Goal: Information Seeking & Learning: Understand process/instructions

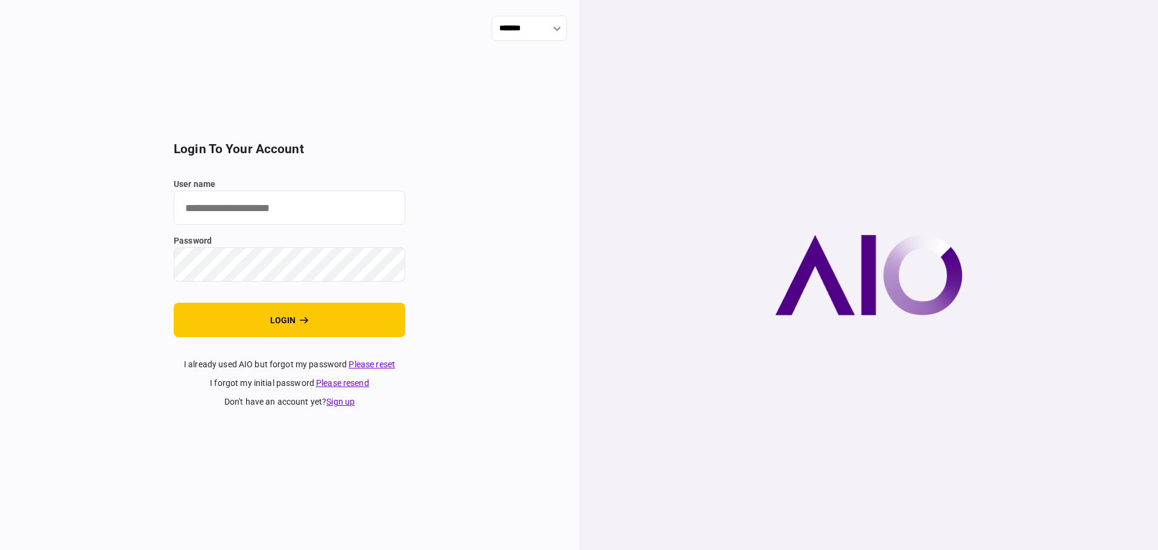
click at [273, 204] on input "user name" at bounding box center [290, 208] width 232 height 34
type input "******"
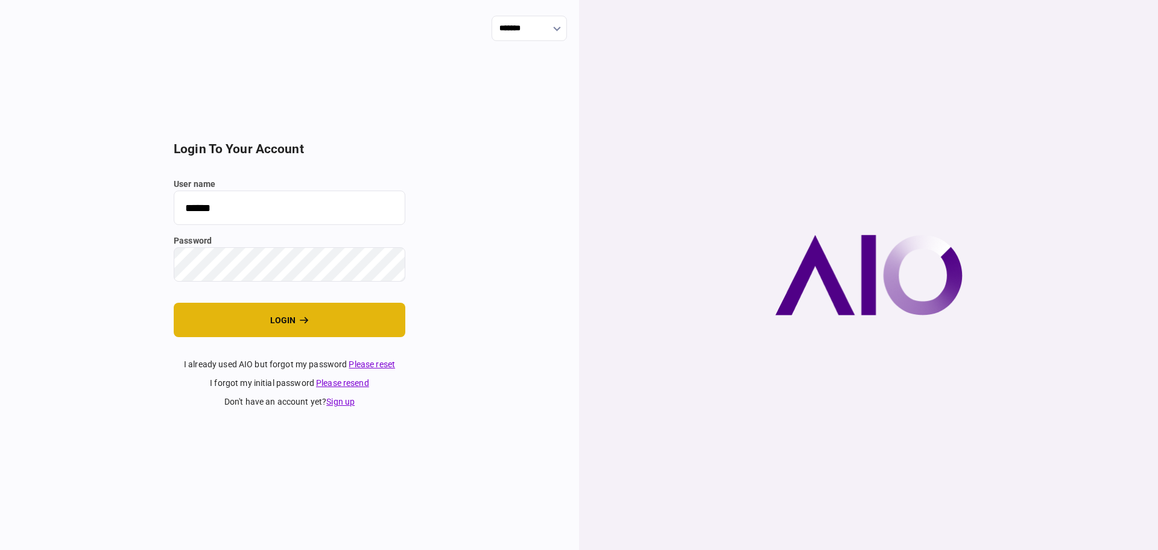
click at [232, 321] on button "login" at bounding box center [290, 320] width 232 height 34
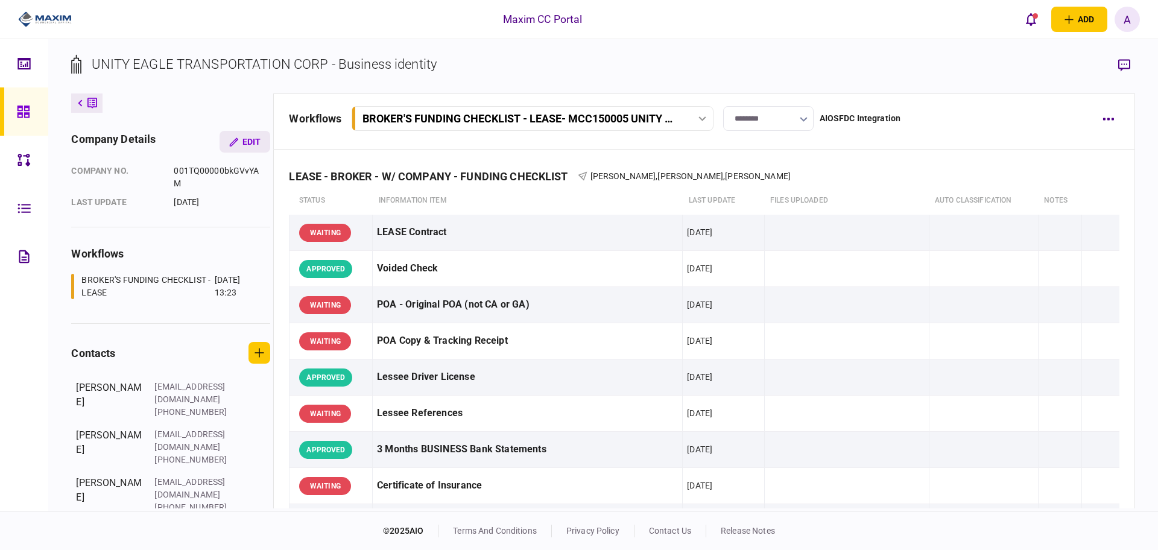
click at [242, 142] on button "Edit" at bounding box center [245, 142] width 51 height 22
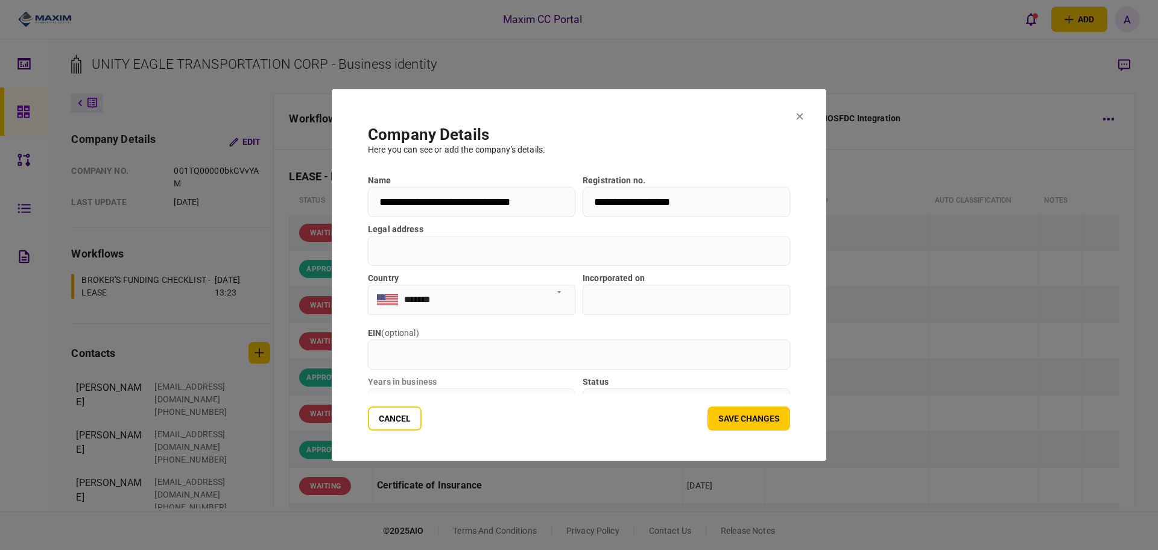
scroll to position [125, 0]
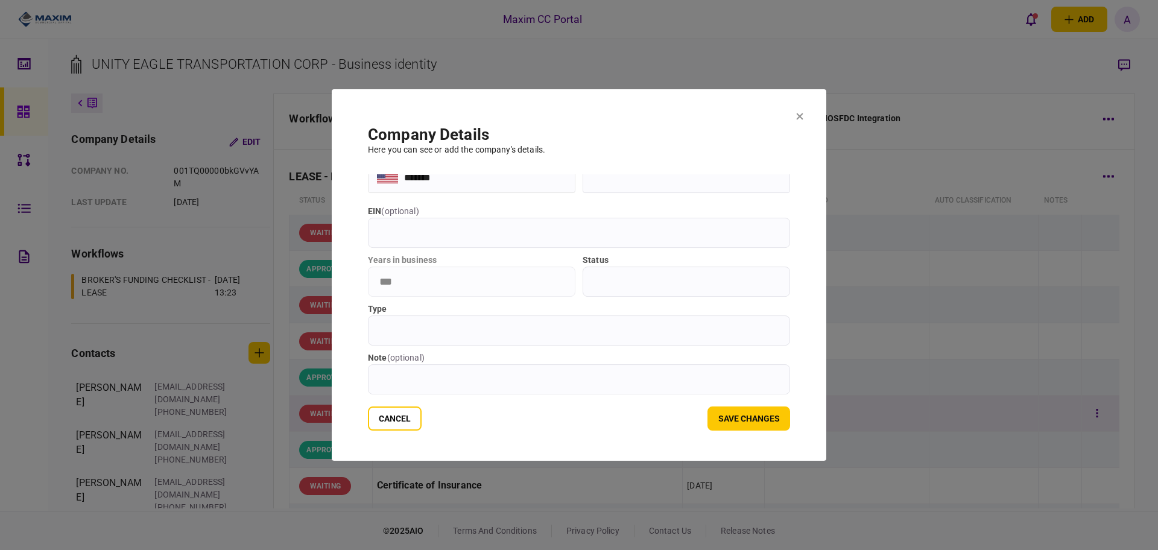
drag, startPoint x: 397, startPoint y: 408, endPoint x: 398, endPoint y: 415, distance: 7.3
click at [398, 408] on button "Cancel" at bounding box center [395, 418] width 54 height 24
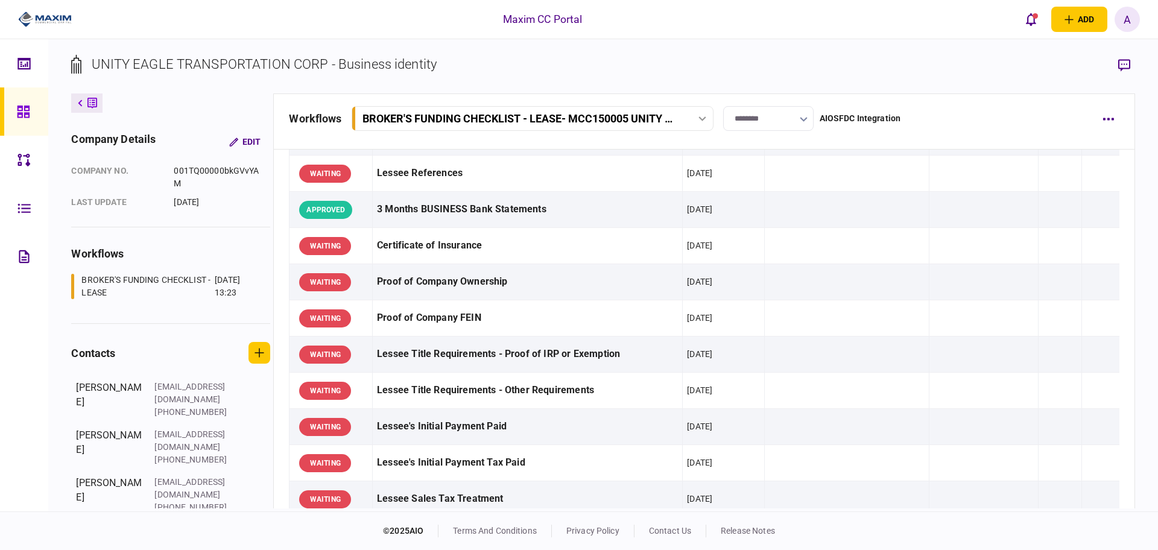
scroll to position [0, 0]
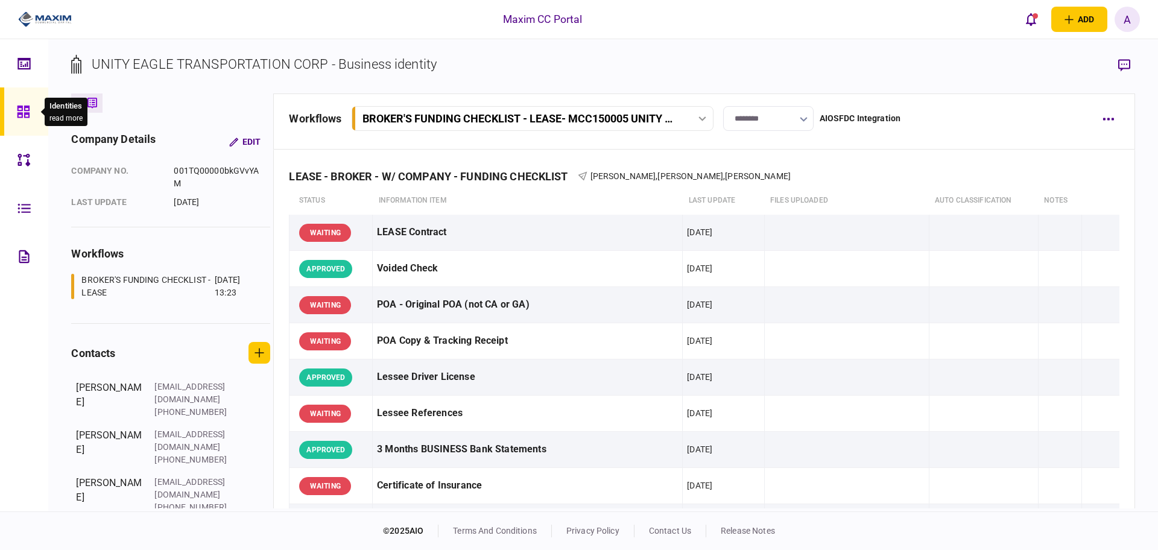
click at [27, 111] on icon at bounding box center [23, 112] width 13 height 14
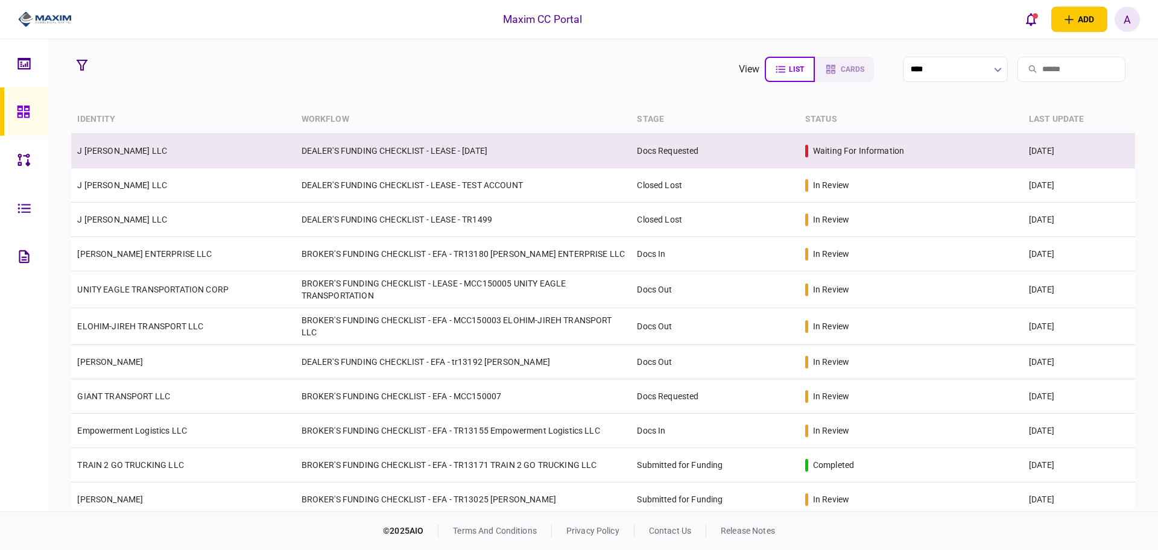
click at [376, 151] on td "DEALER'S FUNDING CHECKLIST - LEASE - Aug19" at bounding box center [463, 151] width 336 height 34
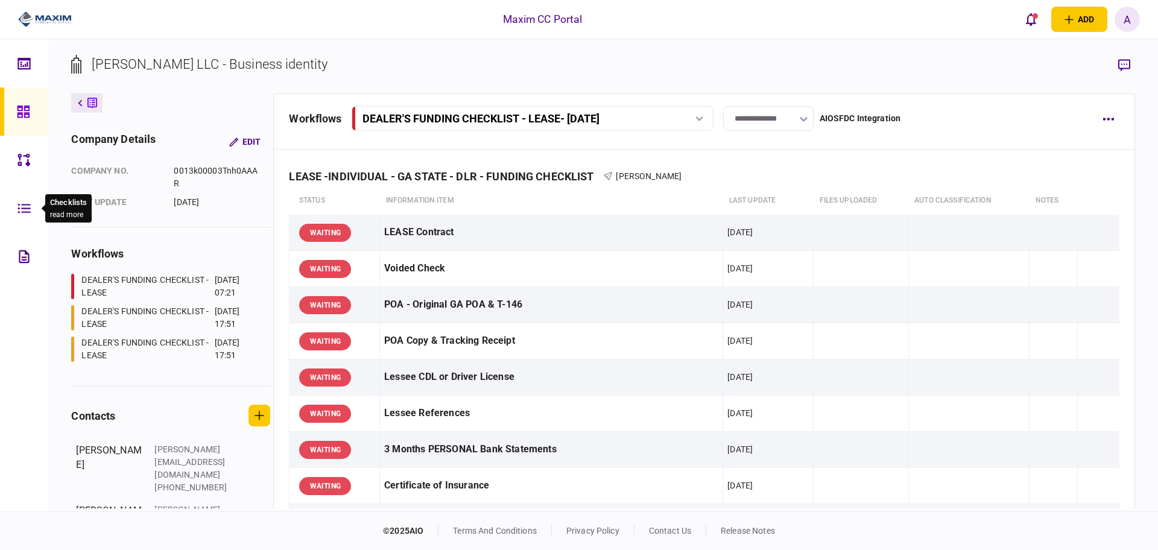
click at [17, 211] on icon at bounding box center [23, 208] width 13 height 14
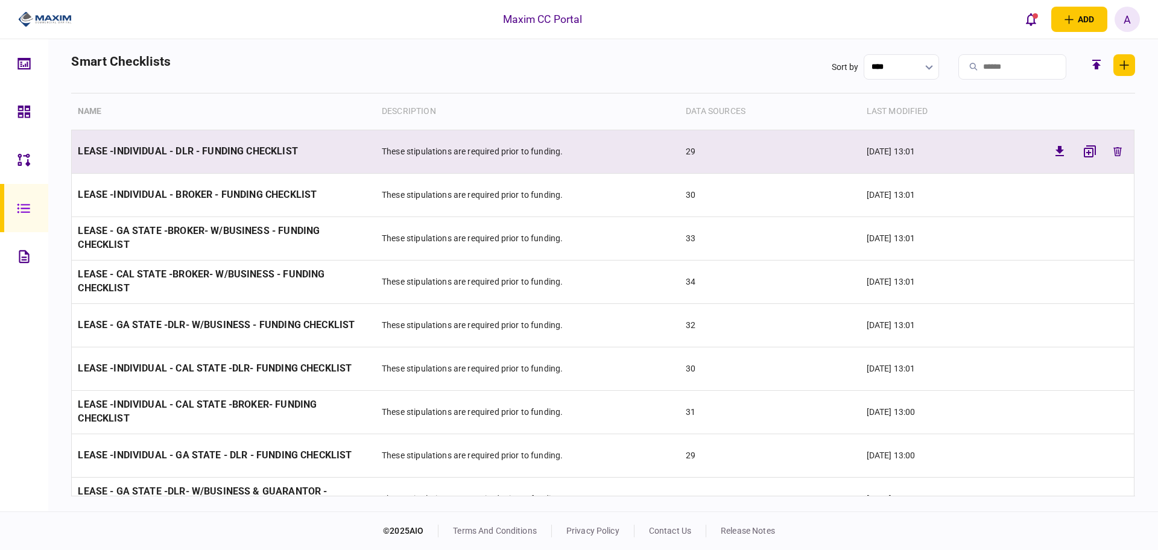
click at [142, 146] on span "LEASE -INDIVIDUAL - DLR - FUNDING CHECKLIST" at bounding box center [188, 150] width 220 height 11
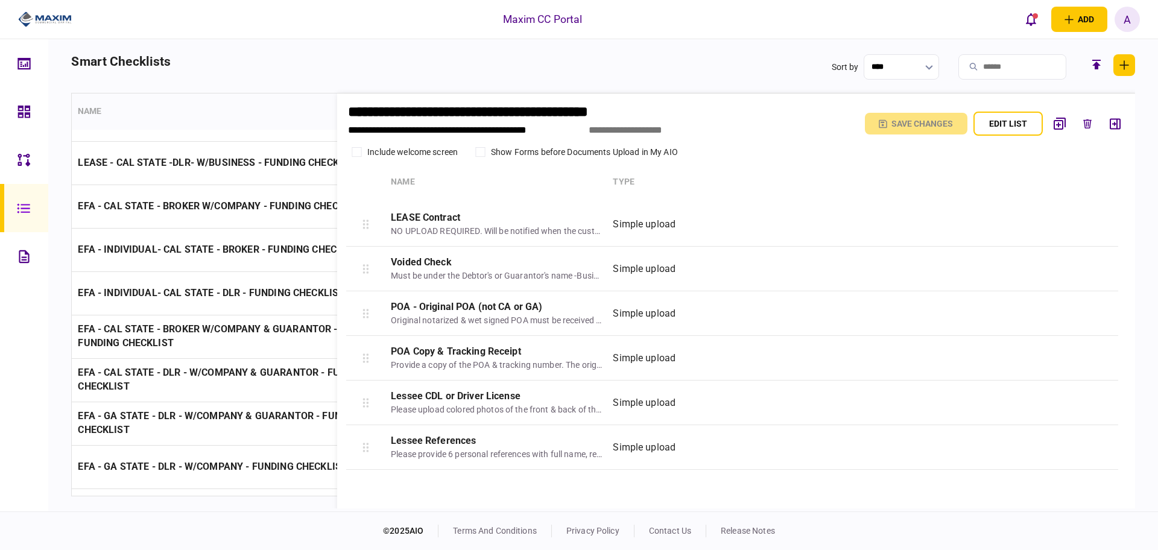
scroll to position [176, 0]
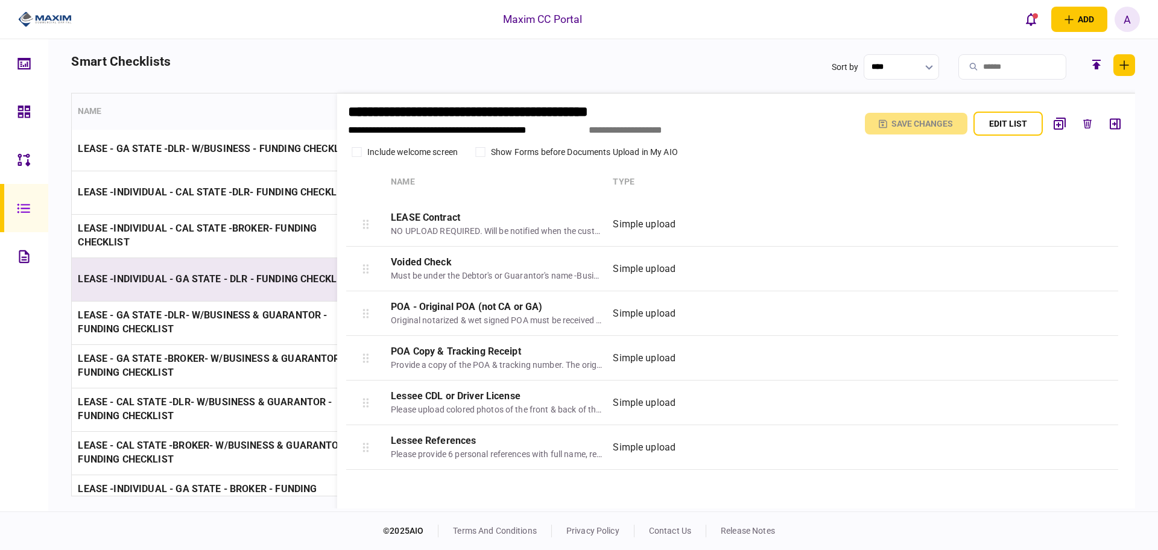
click at [182, 274] on span "LEASE -INDIVIDUAL - GA STATE - DLR - FUNDING CHECKLIST" at bounding box center [215, 278] width 274 height 11
type input "**********"
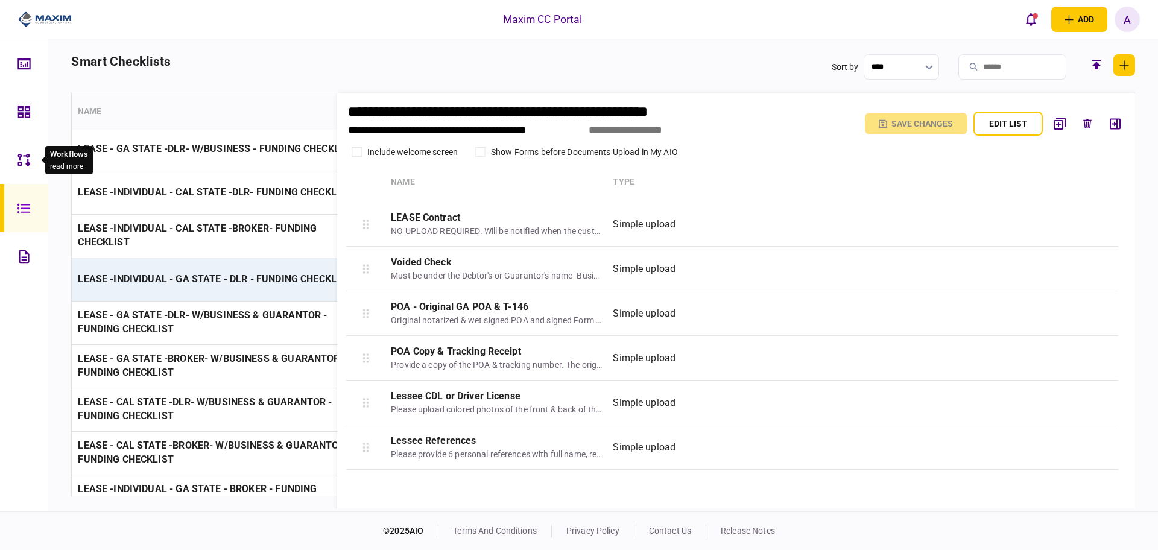
click at [27, 158] on icon at bounding box center [23, 160] width 13 height 14
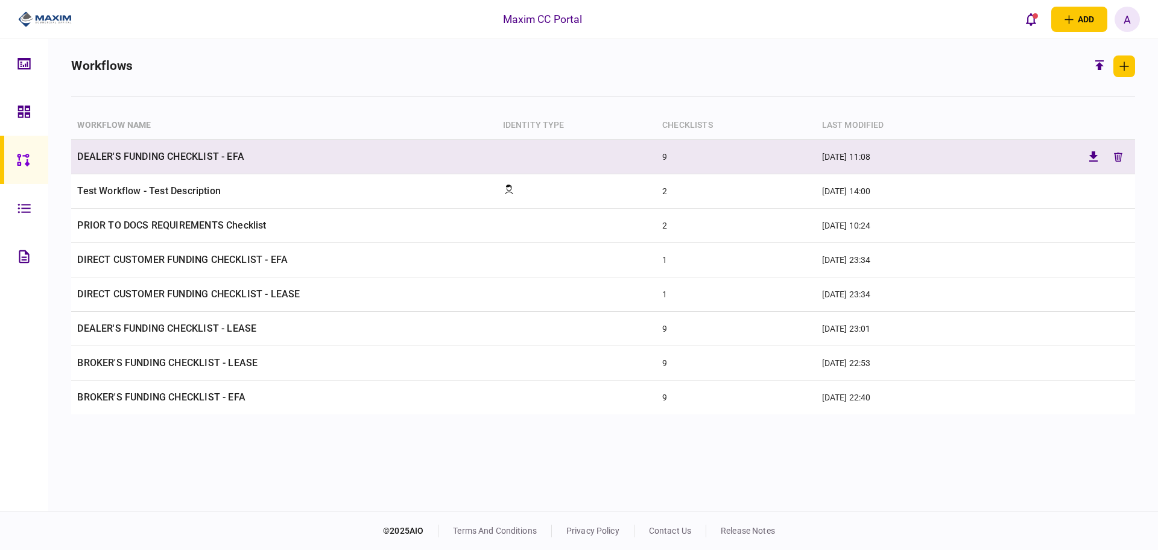
click at [200, 156] on td "DEALER'S FUNDING CHECKLIST - EFA" at bounding box center [283, 157] width 425 height 34
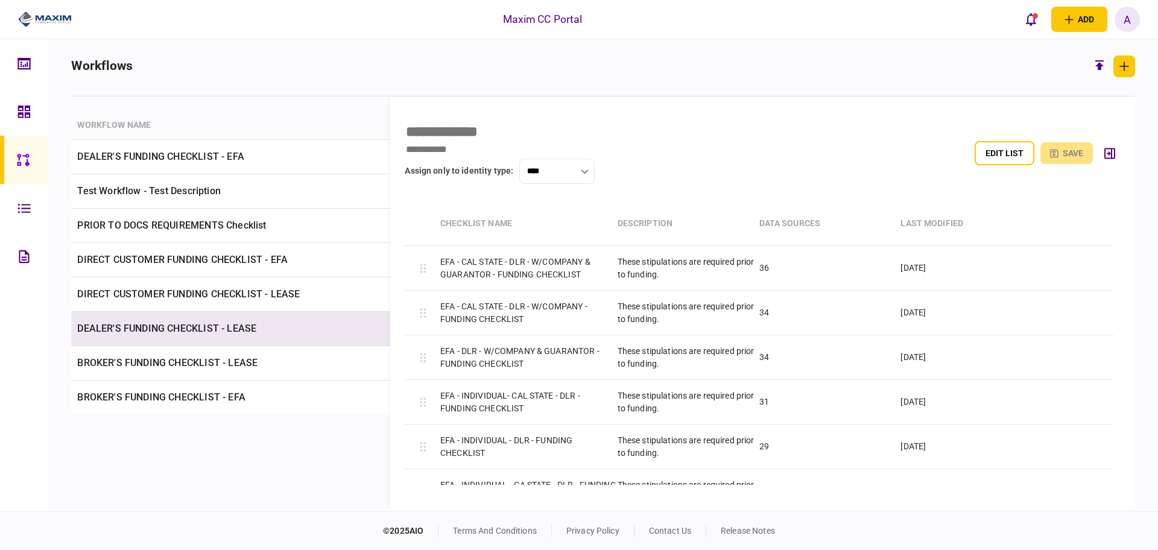
drag, startPoint x: 183, startPoint y: 328, endPoint x: 151, endPoint y: 103, distance: 227.2
click at [182, 326] on td "DEALER'S FUNDING CHECKLIST - LEASE" at bounding box center [283, 329] width 425 height 34
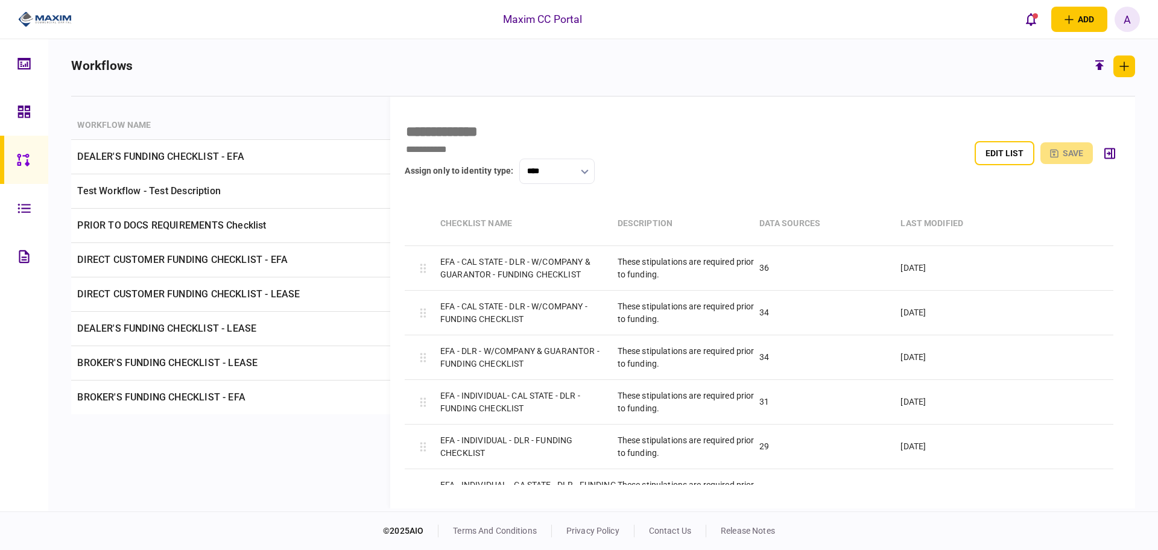
type input "**********"
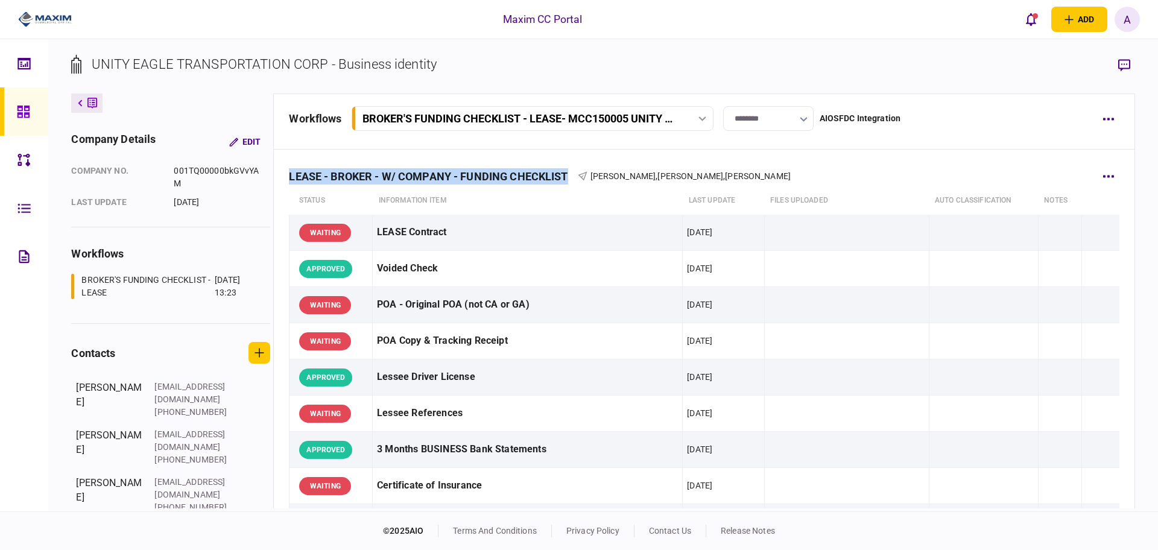
drag, startPoint x: 570, startPoint y: 174, endPoint x: 286, endPoint y: 173, distance: 284.0
copy div "LEASE - BROKER - W/ COMPANY - FUNDING CHECKLIST"
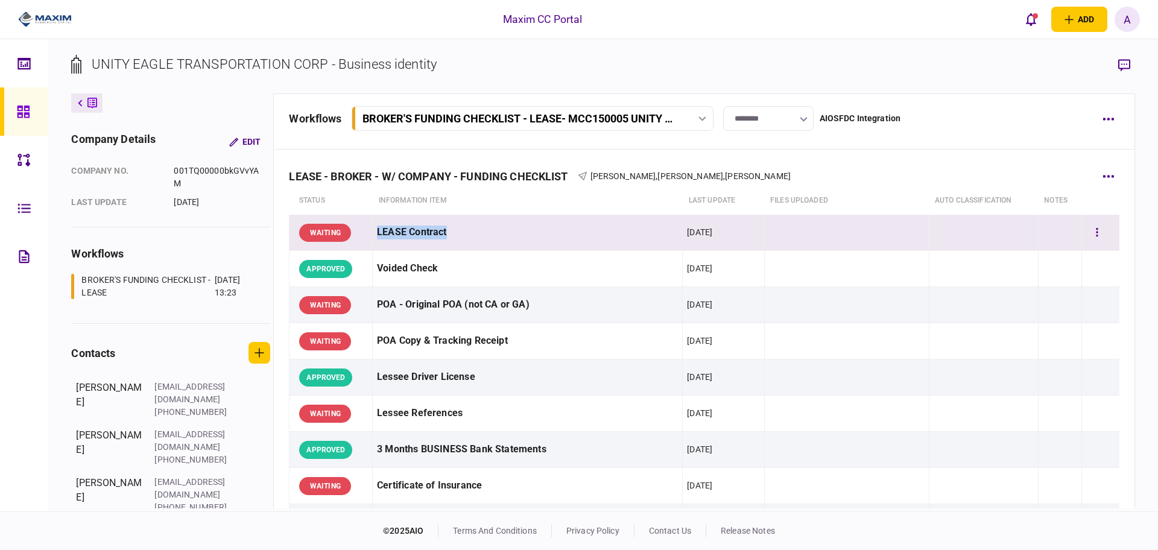
drag, startPoint x: 462, startPoint y: 237, endPoint x: 376, endPoint y: 242, distance: 86.4
click at [377, 242] on div "LEASE Contract" at bounding box center [527, 232] width 301 height 27
copy div "LEASE Contract"
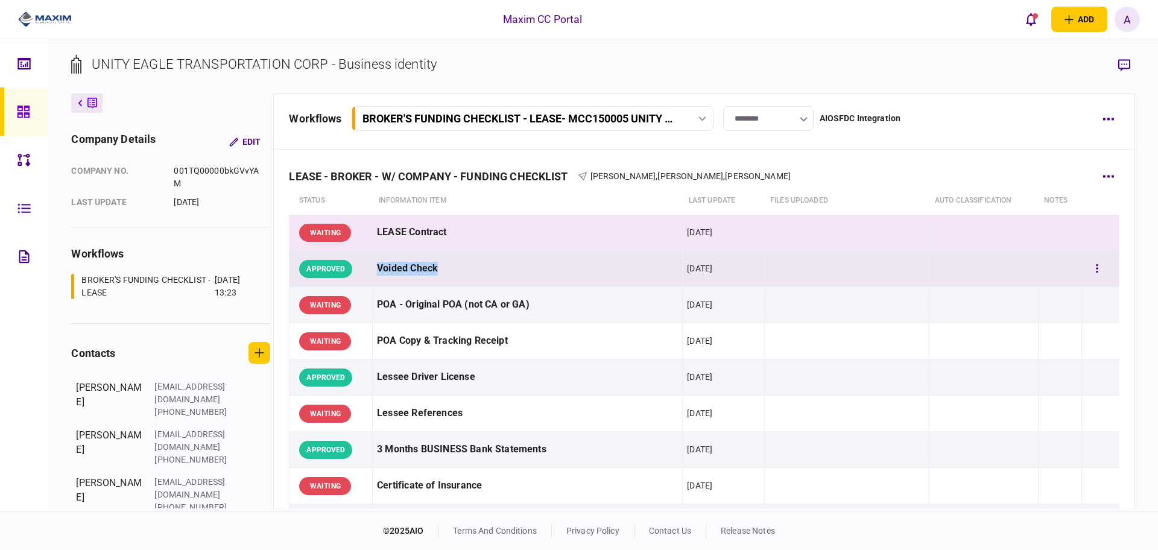
drag, startPoint x: 447, startPoint y: 272, endPoint x: 369, endPoint y: 270, distance: 77.8
click at [369, 270] on tr "APPROVED Voided Check [DATE]" at bounding box center [704, 269] width 830 height 36
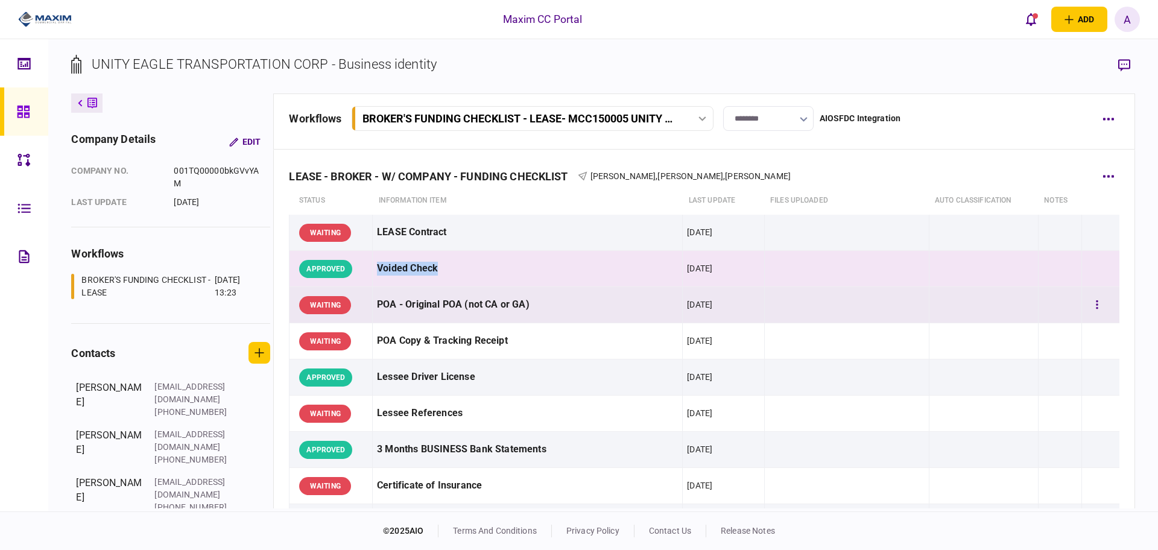
copy tr "Voided Check"
drag, startPoint x: 540, startPoint y: 303, endPoint x: 373, endPoint y: 304, distance: 167.6
click at [373, 304] on td "POA - Original POA (not CA or GA)" at bounding box center [528, 305] width 310 height 36
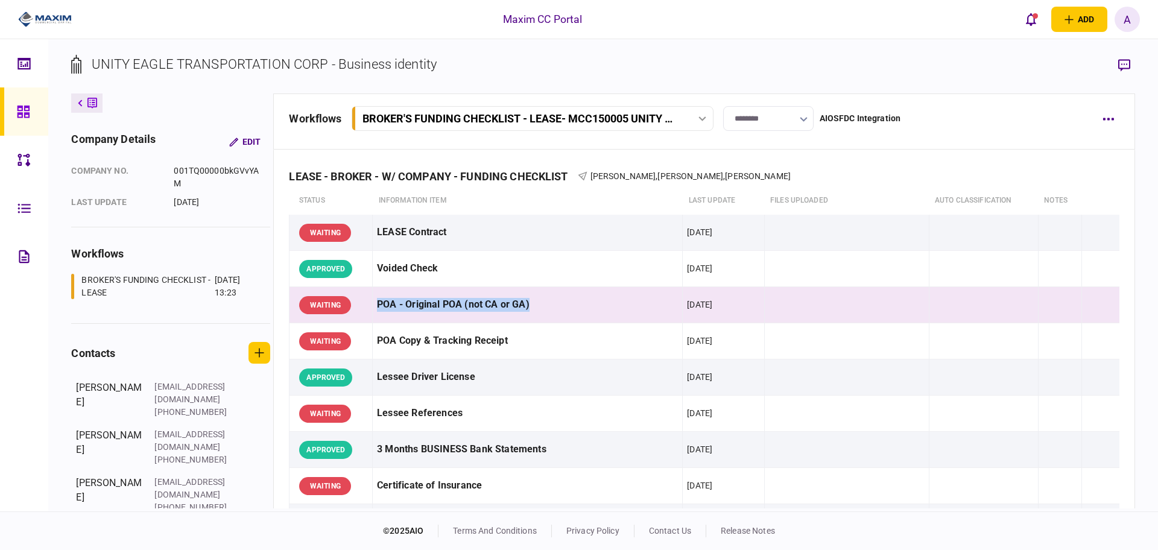
copy div "POA - Original POA (not CA or GA)"
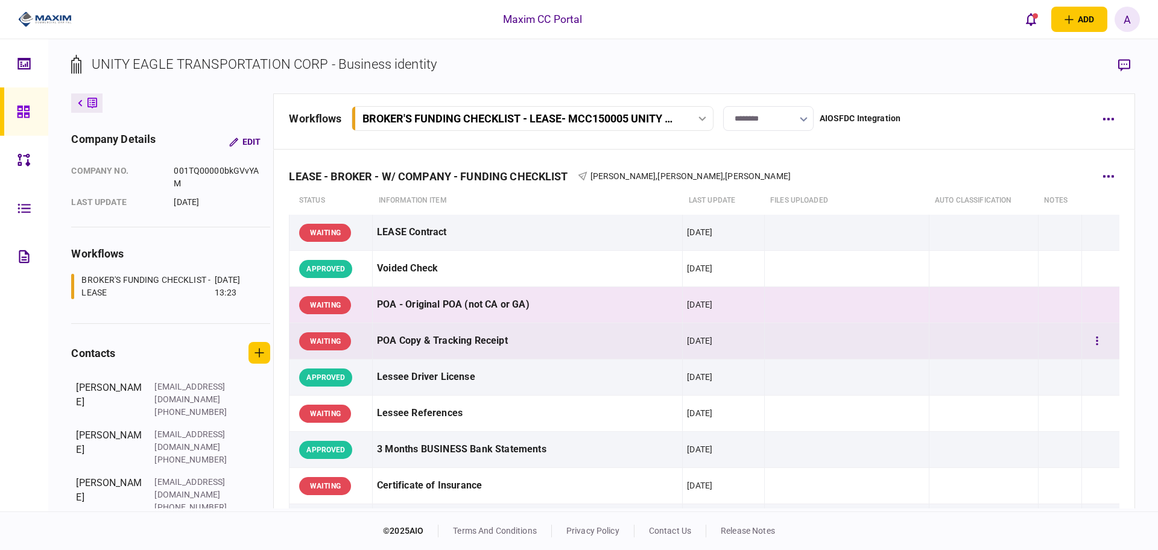
click at [401, 343] on div "POA Copy & Tracking Receipt" at bounding box center [527, 340] width 301 height 27
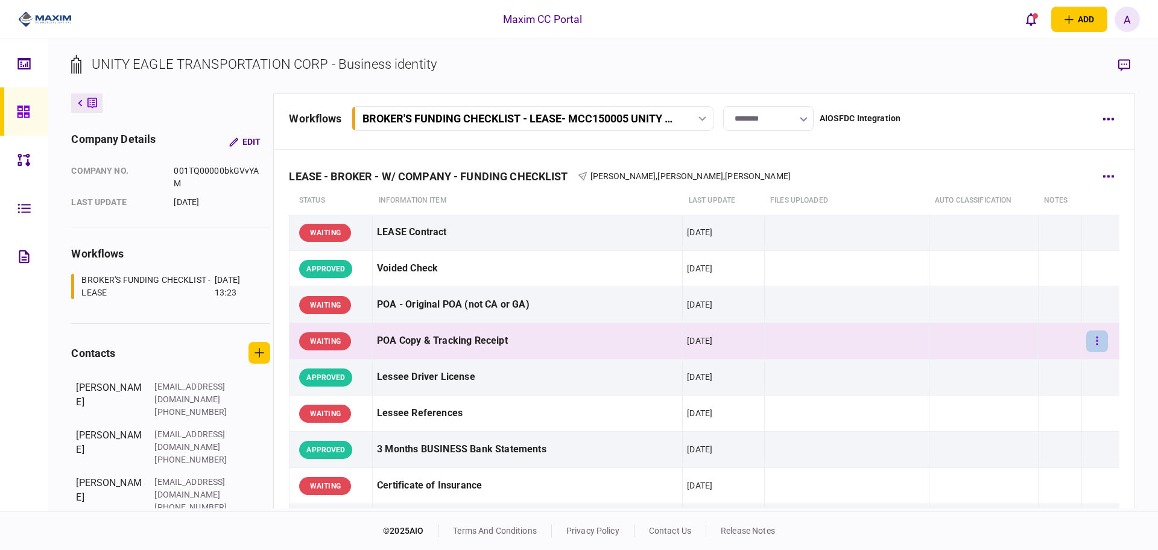
click at [1091, 330] on button "button" at bounding box center [1097, 341] width 22 height 22
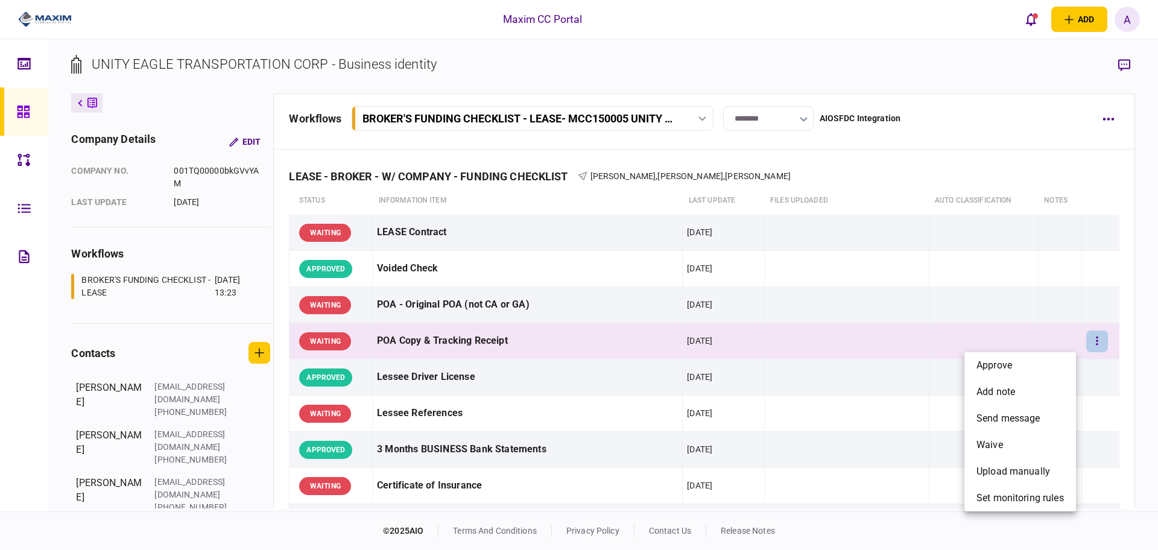
click at [426, 340] on div at bounding box center [579, 275] width 1158 height 550
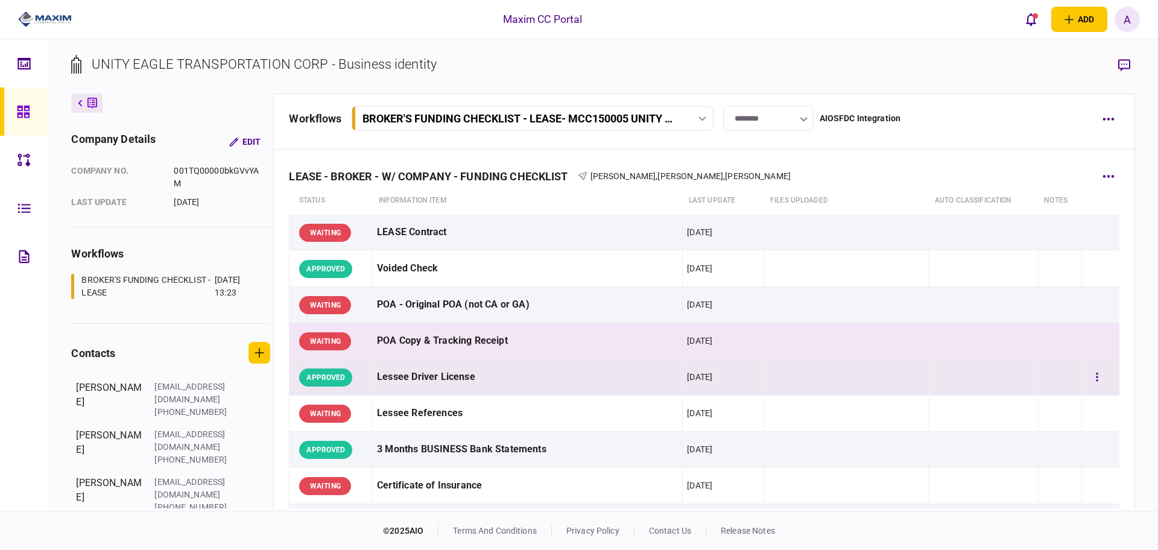
click at [443, 377] on div "Lessee Driver License" at bounding box center [527, 377] width 301 height 27
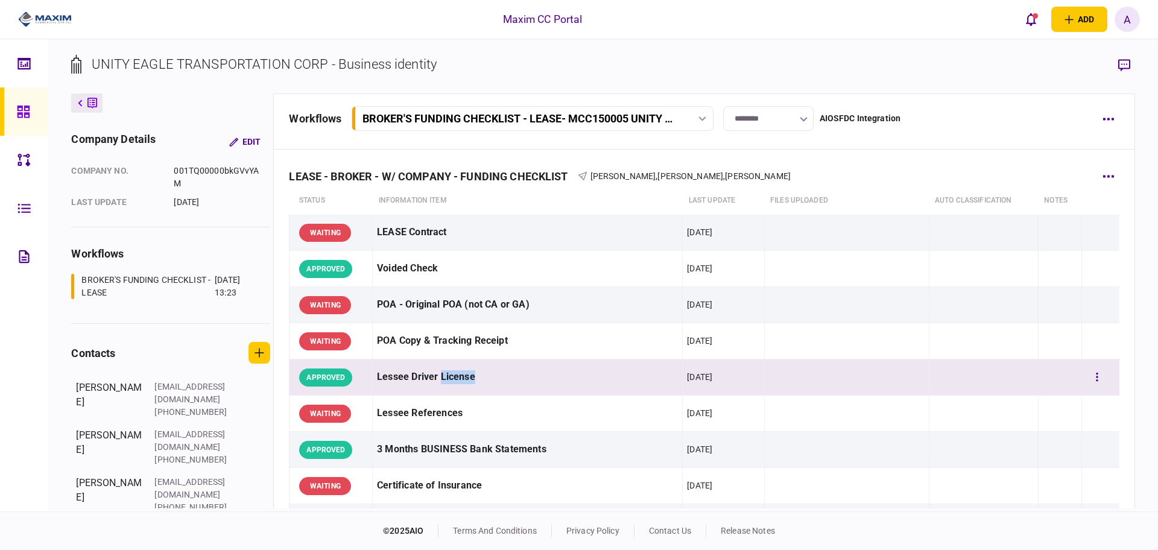
click at [521, 384] on div "Lessee Driver License" at bounding box center [527, 377] width 301 height 27
click at [1090, 376] on button "button" at bounding box center [1097, 378] width 22 height 22
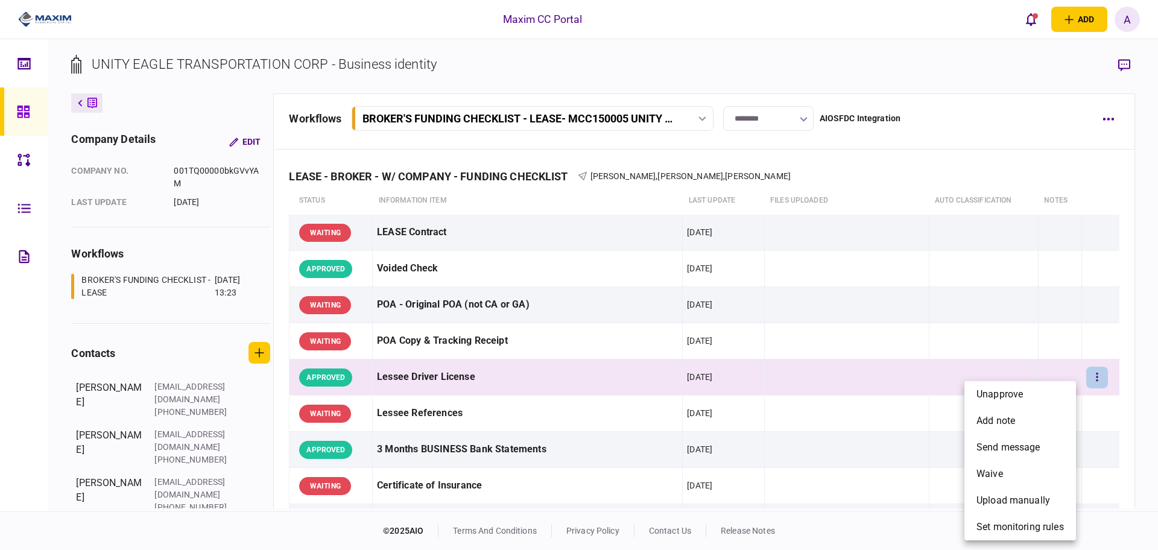
click at [1095, 236] on div at bounding box center [579, 275] width 1158 height 550
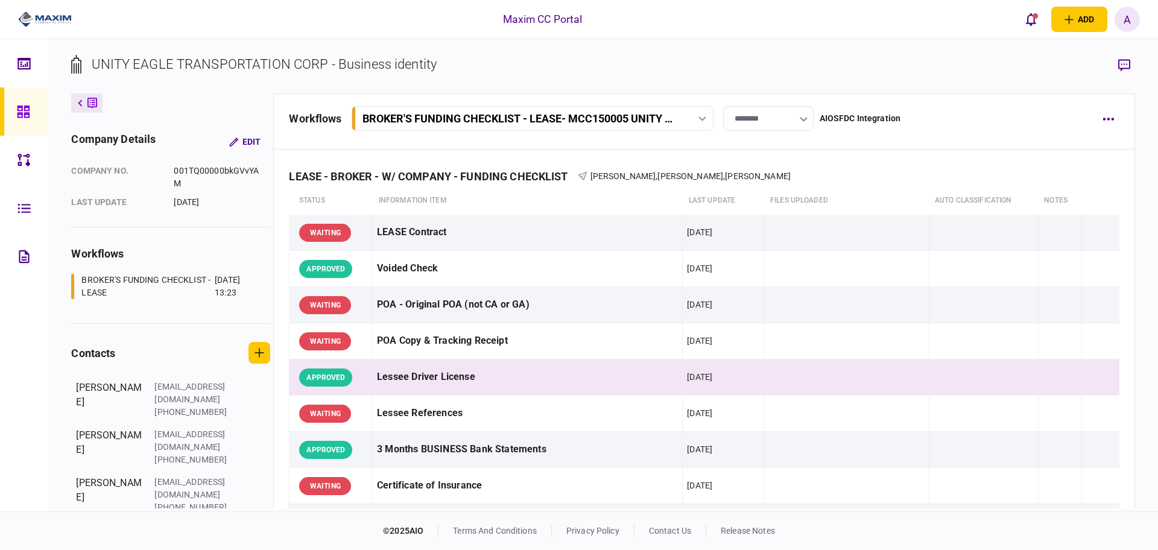
click at [1026, 126] on div "workflows BROKER'S FUNDING CHECKLIST - LEASE - MCC150005 UNITY EAGLE TRANSPORTA…" at bounding box center [690, 118] width 802 height 25
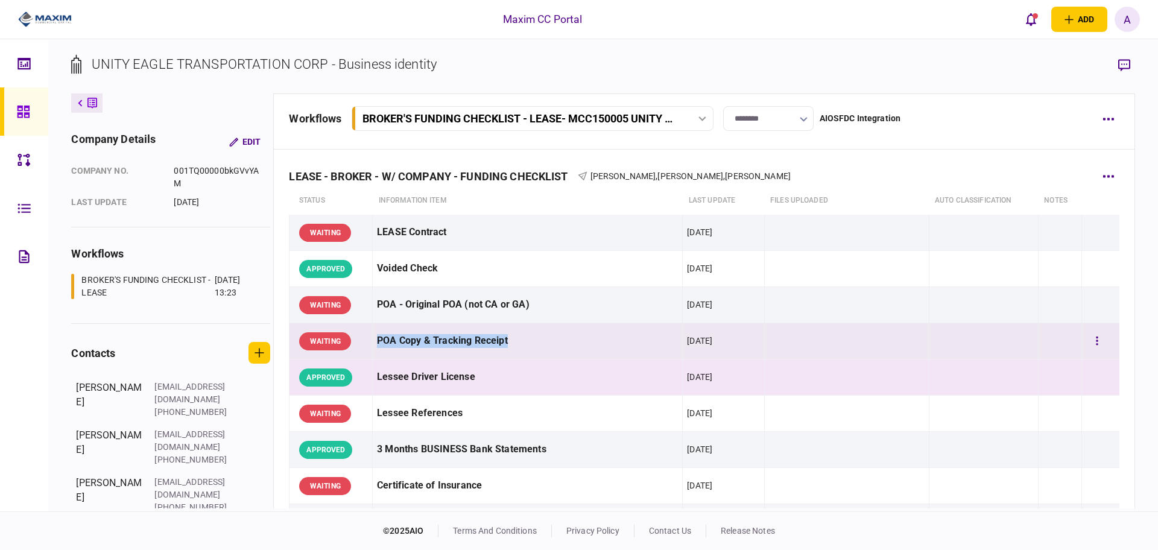
drag, startPoint x: 519, startPoint y: 341, endPoint x: 373, endPoint y: 344, distance: 146.0
click at [373, 344] on td "POA Copy & Tracking Receipt" at bounding box center [528, 341] width 310 height 36
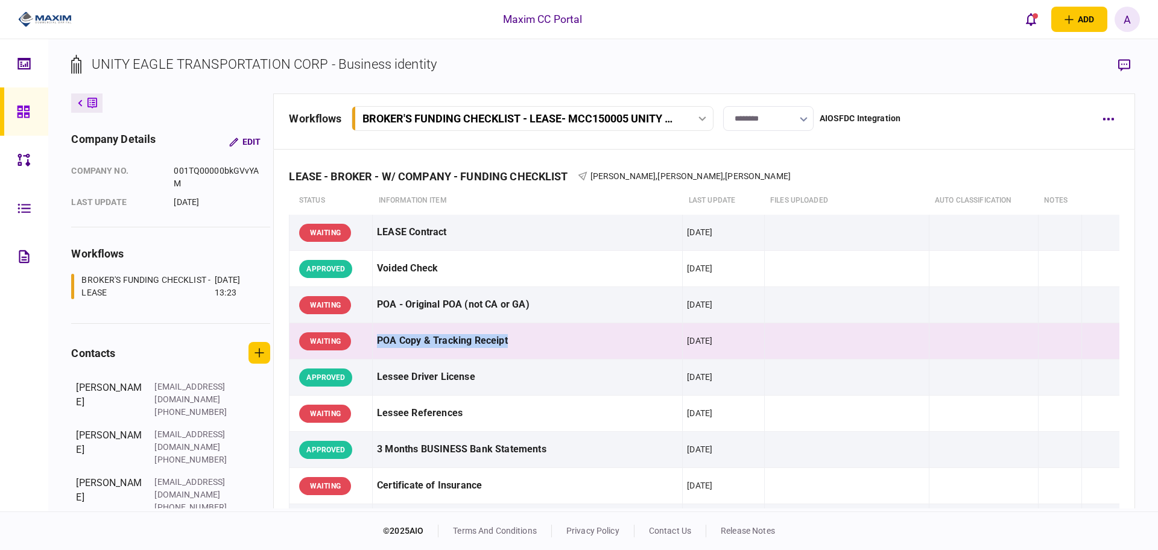
copy div "POA Copy & Tracking Receipt"
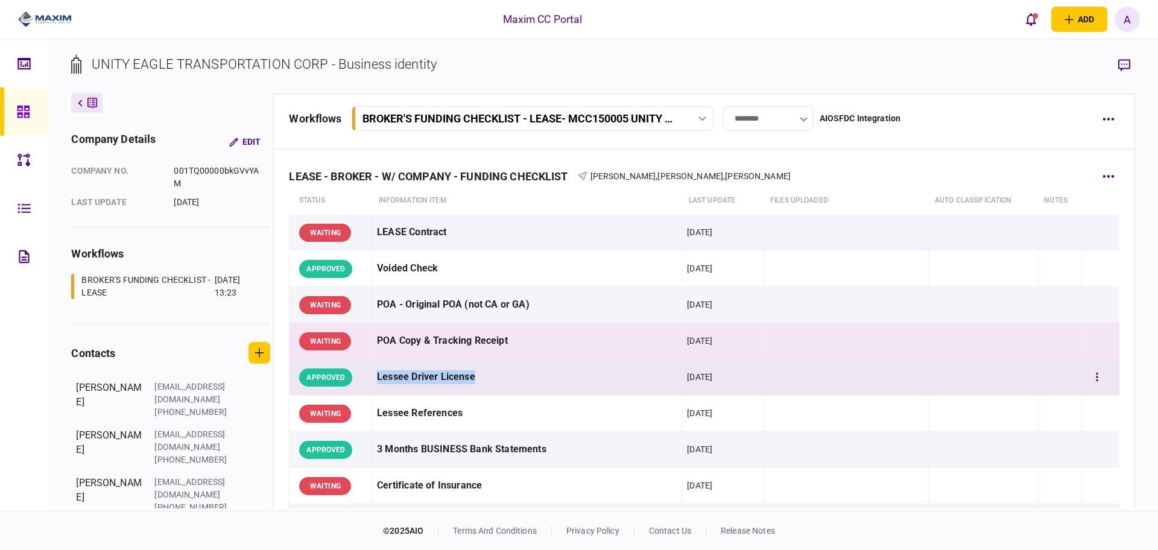
drag, startPoint x: 483, startPoint y: 374, endPoint x: 374, endPoint y: 379, distance: 109.3
click at [374, 379] on td "Lessee Driver License" at bounding box center [528, 377] width 310 height 36
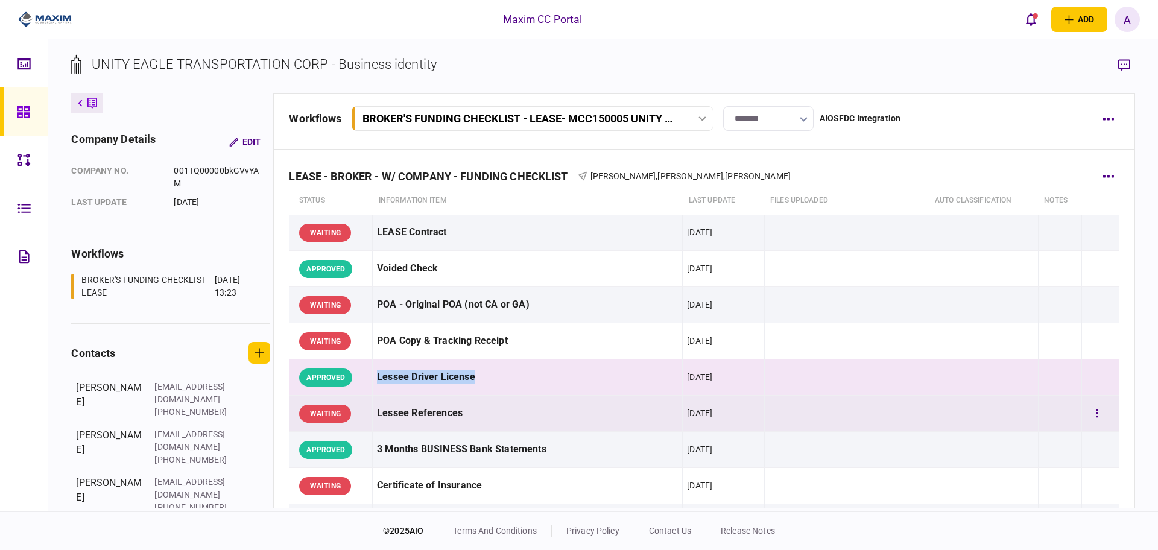
copy div "Lessee Driver License"
drag, startPoint x: 478, startPoint y: 412, endPoint x: 368, endPoint y: 409, distance: 109.8
click at [368, 409] on tr "WAITING Lessee References 14 Aug 2025" at bounding box center [704, 414] width 830 height 36
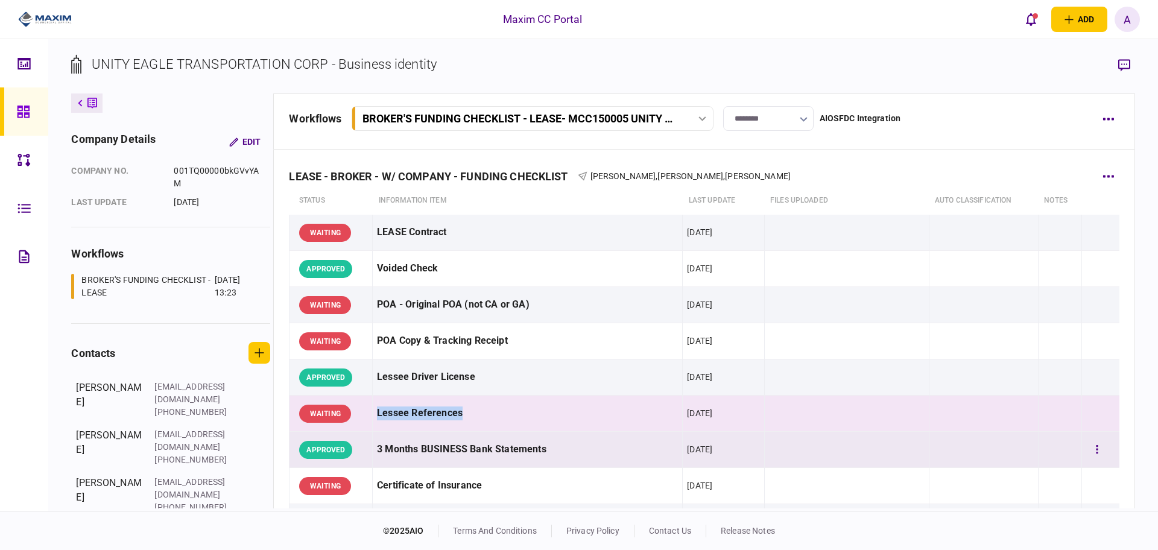
copy tr "Lessee References"
drag, startPoint x: 557, startPoint y: 452, endPoint x: 374, endPoint y: 452, distance: 183.3
click at [374, 452] on td "3 Months BUSINESS Bank Statements" at bounding box center [528, 450] width 310 height 36
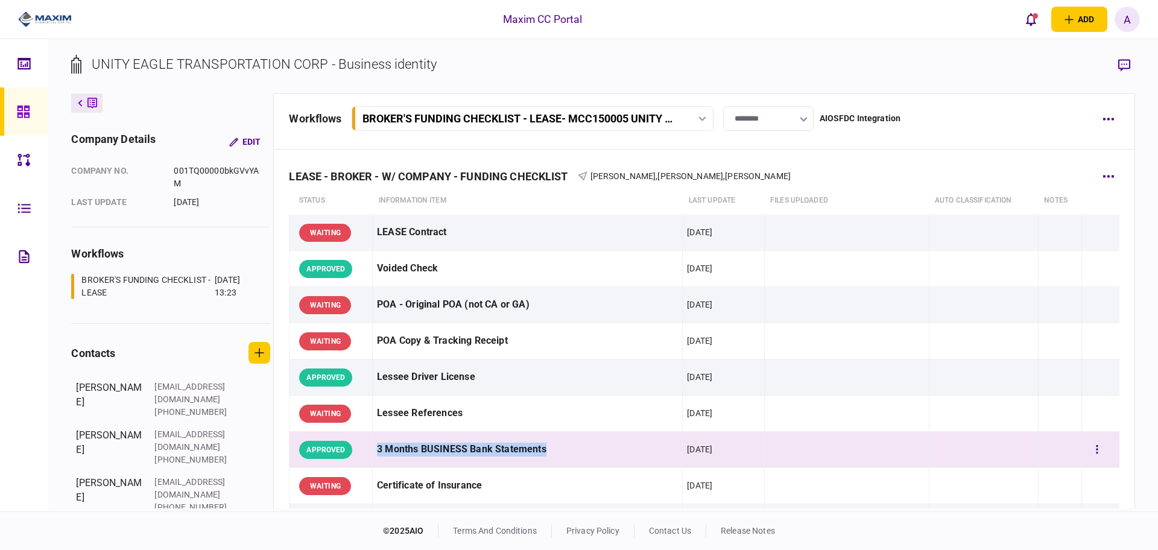
copy div "3 Months BUSINESS Bank Statements"
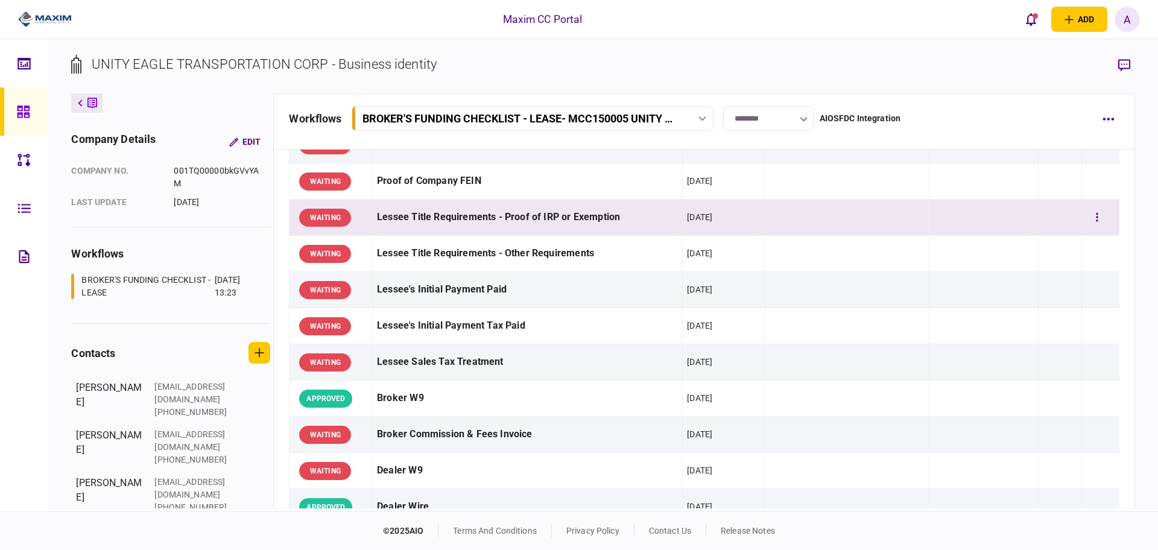
scroll to position [226, 0]
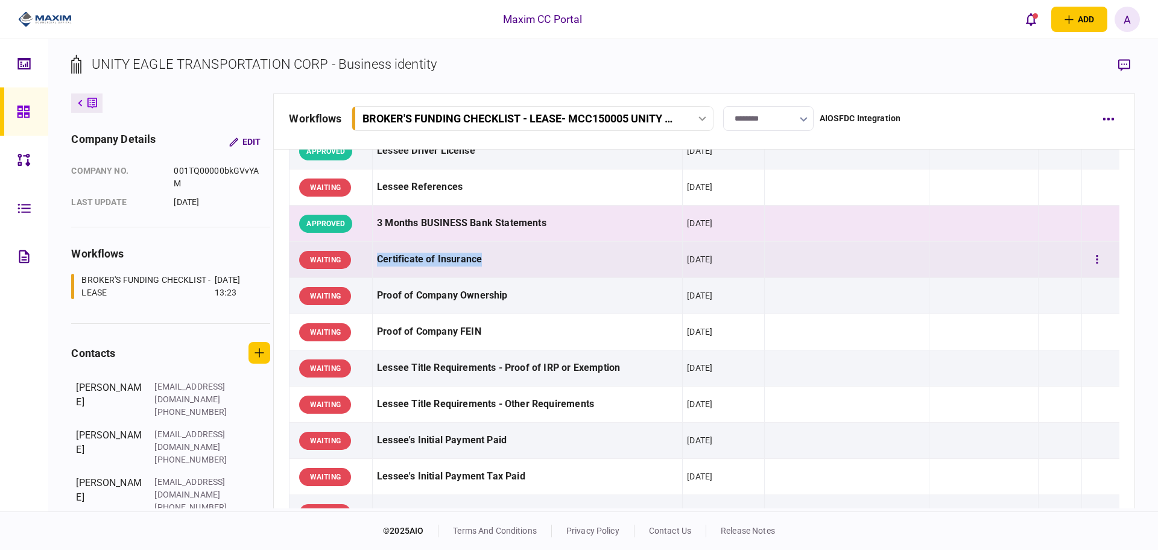
drag, startPoint x: 497, startPoint y: 257, endPoint x: 375, endPoint y: 260, distance: 121.9
click at [377, 260] on div "Certificate of Insurance" at bounding box center [527, 259] width 301 height 27
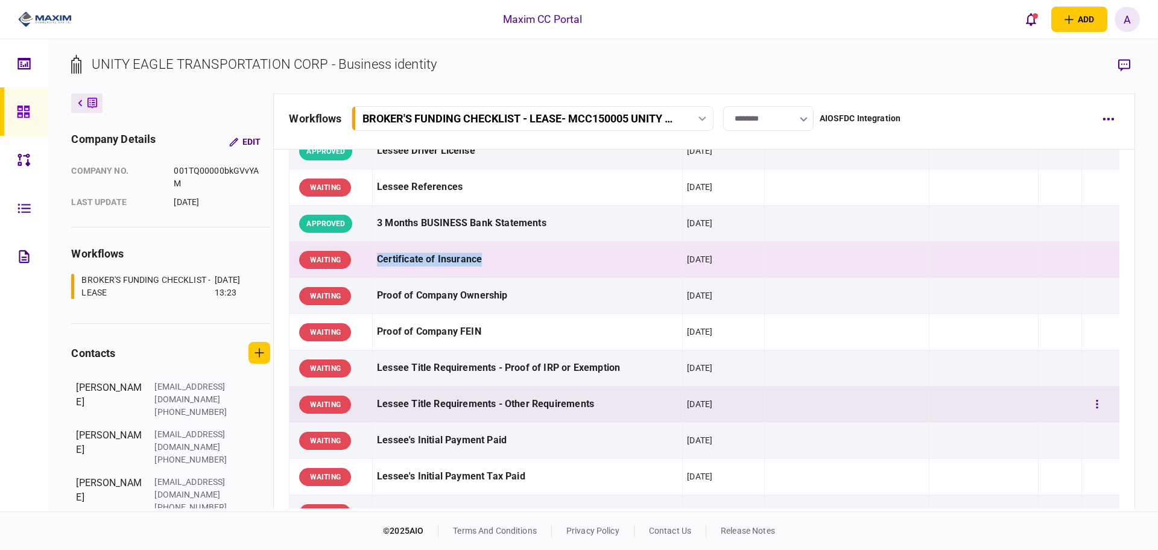
copy div "Certificate of Insurance"
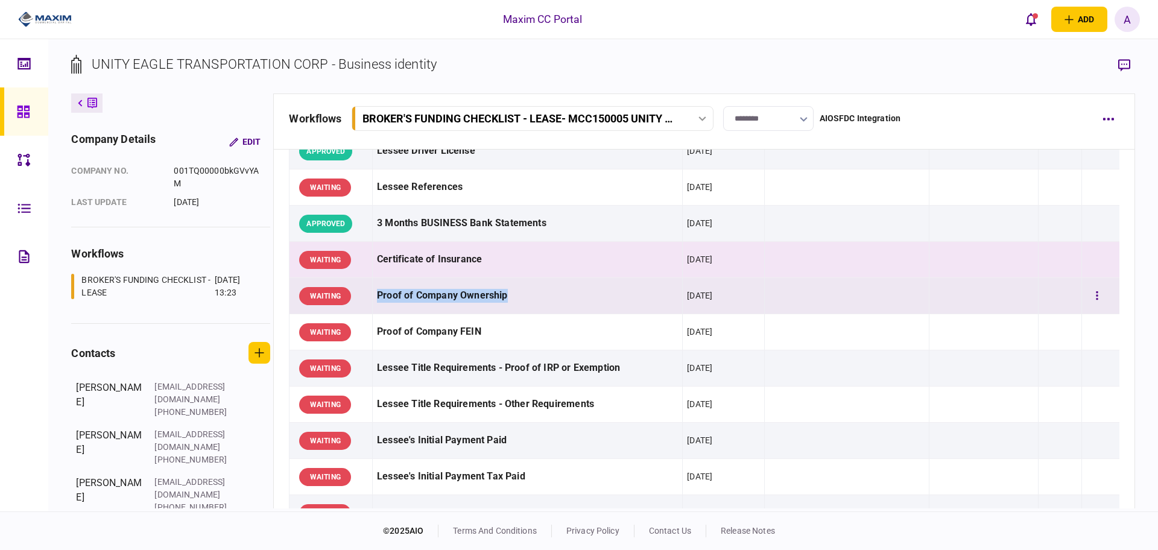
drag, startPoint x: 516, startPoint y: 294, endPoint x: 370, endPoint y: 299, distance: 145.4
click at [373, 299] on td "Proof of Company Ownership" at bounding box center [528, 296] width 310 height 36
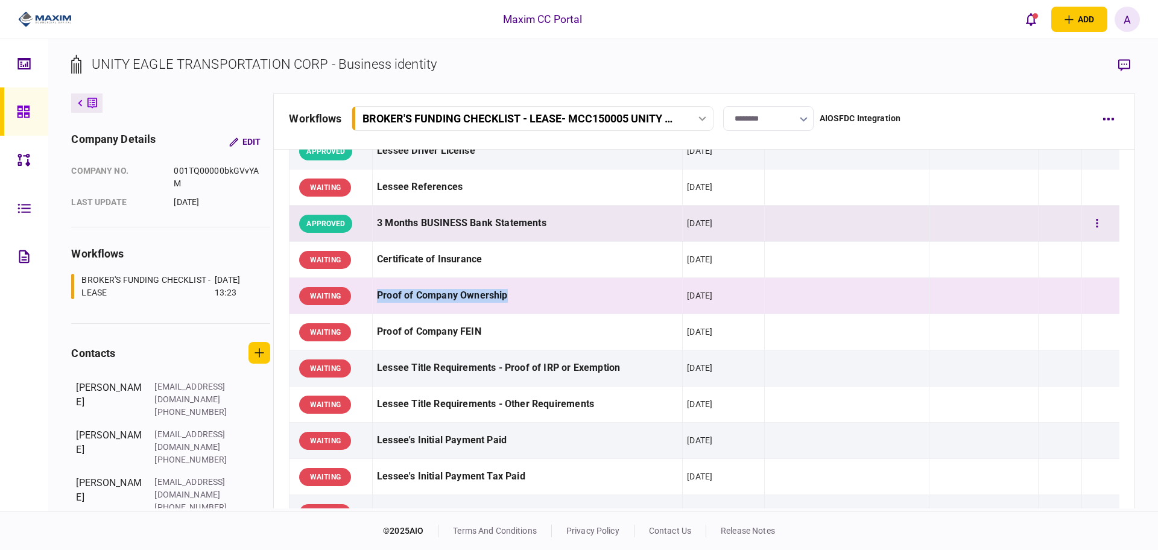
copy div "Proof of Company Ownership"
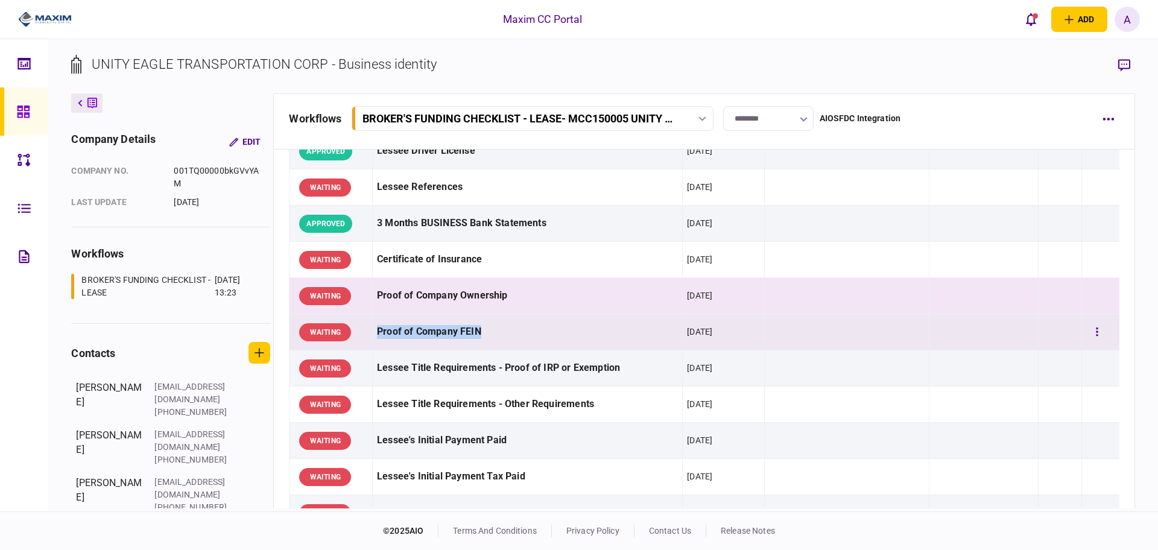
drag, startPoint x: 499, startPoint y: 329, endPoint x: 369, endPoint y: 332, distance: 130.3
click at [369, 332] on tr "WAITING Proof of Company FEIN 14 Aug 2025" at bounding box center [704, 332] width 830 height 36
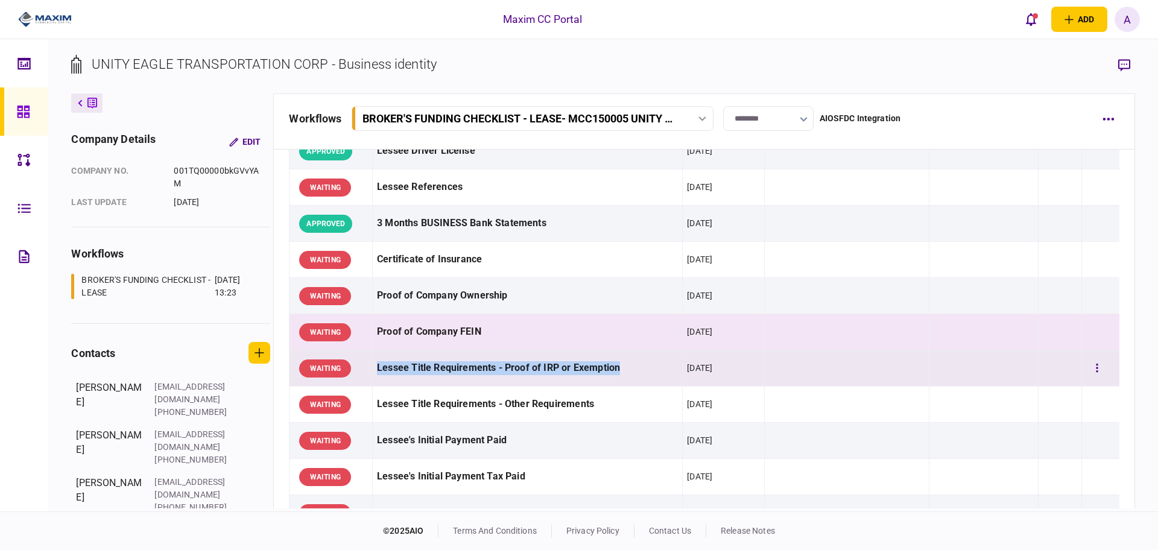
drag, startPoint x: 629, startPoint y: 365, endPoint x: 373, endPoint y: 362, distance: 255.7
click at [373, 362] on td "Lessee Title Requirements - Proof of IRP or Exemption" at bounding box center [528, 368] width 310 height 36
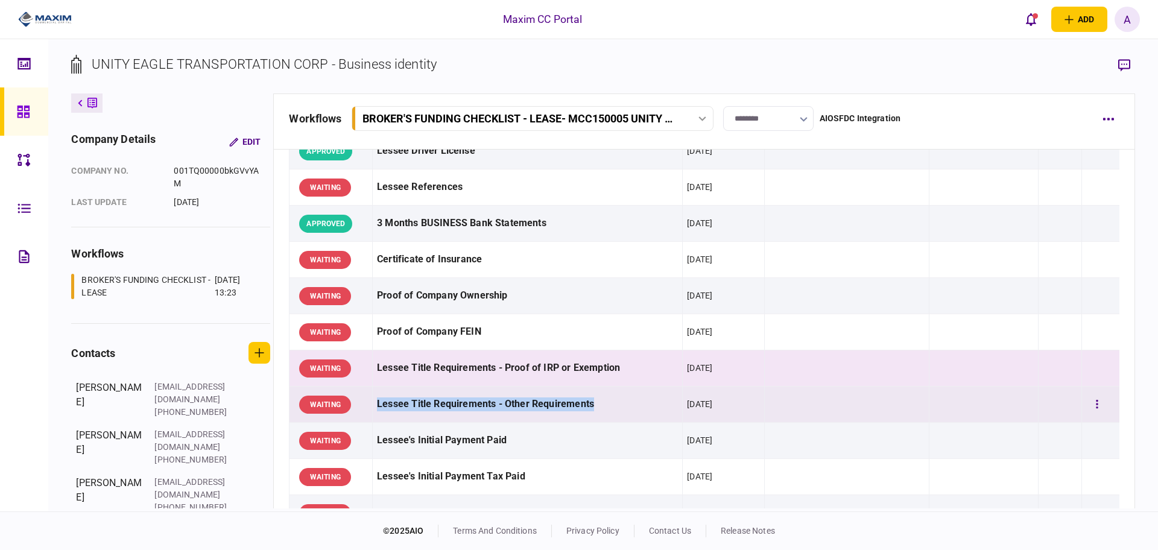
drag, startPoint x: 602, startPoint y: 404, endPoint x: 374, endPoint y: 402, distance: 227.4
click at [377, 402] on div "Lessee Title Requirements - Other Requirements" at bounding box center [527, 404] width 301 height 27
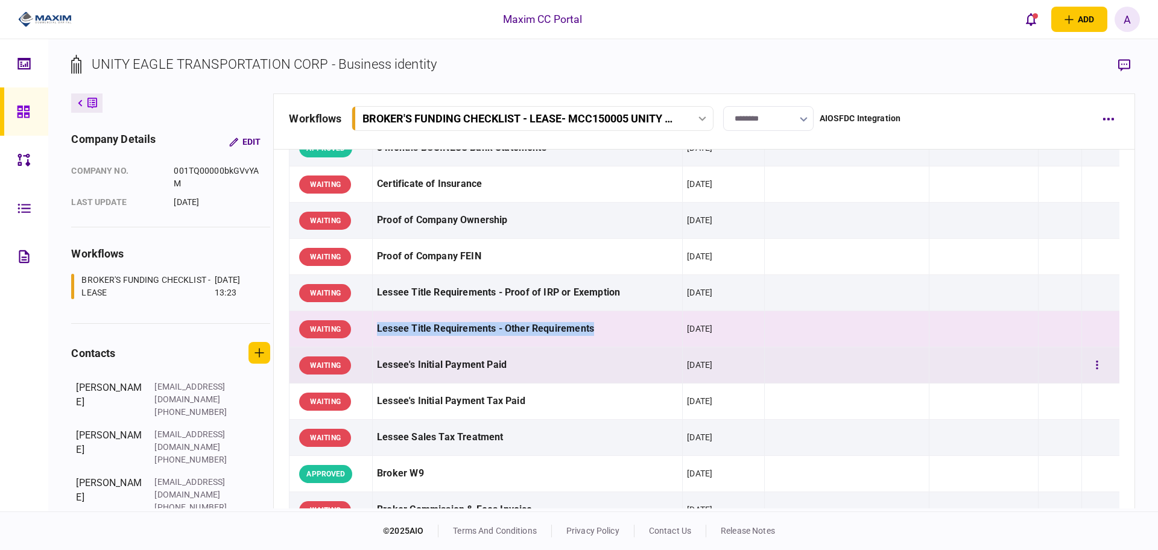
scroll to position [452, 0]
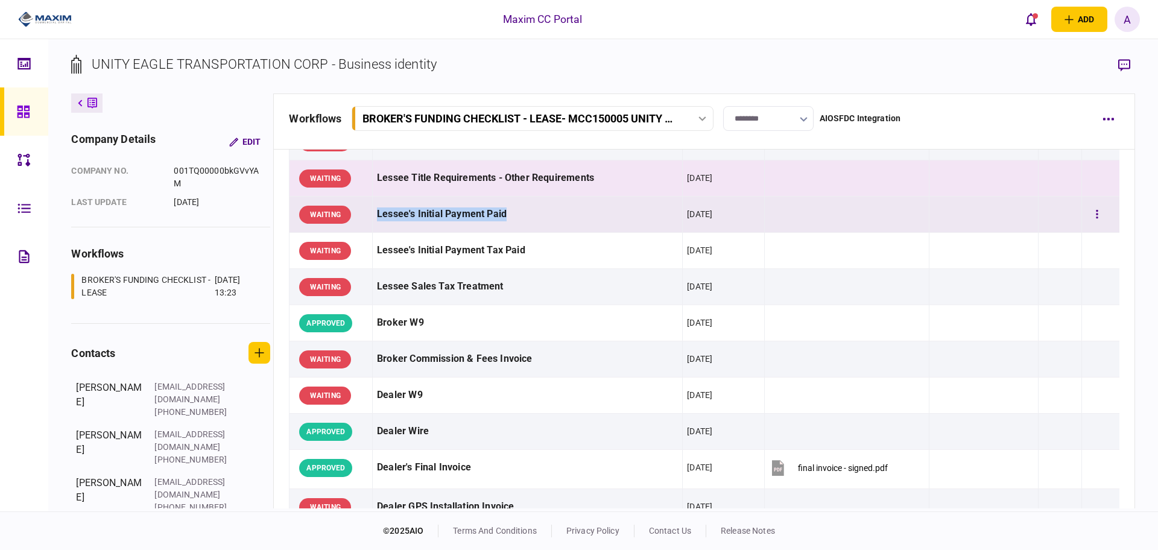
drag, startPoint x: 517, startPoint y: 217, endPoint x: 370, endPoint y: 215, distance: 147.2
click at [370, 215] on tr "WAITING Lessee's Initial Payment Paid 14 Aug 2025" at bounding box center [704, 215] width 830 height 36
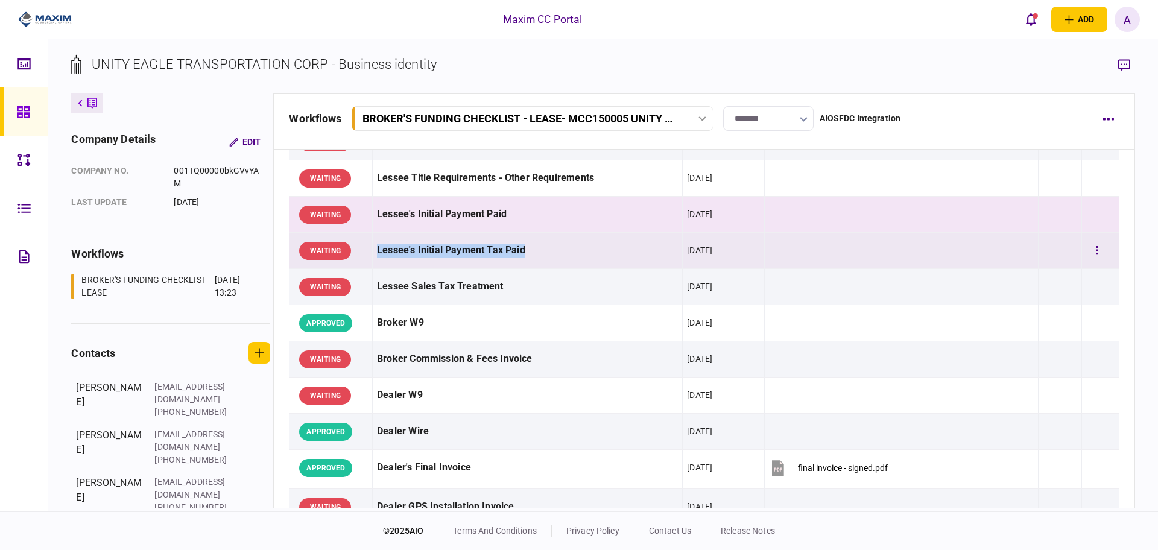
drag, startPoint x: 514, startPoint y: 250, endPoint x: 371, endPoint y: 233, distance: 143.9
click at [368, 245] on tr "WAITING Lessee's Initial Payment Tax Paid 14 Aug 2025" at bounding box center [704, 251] width 830 height 36
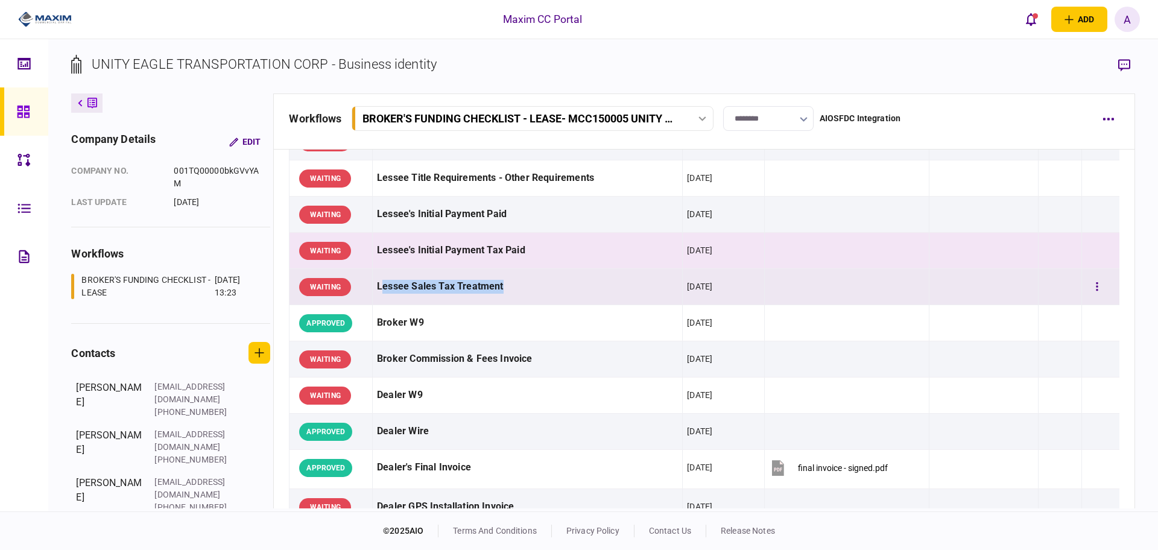
drag, startPoint x: 505, startPoint y: 287, endPoint x: 379, endPoint y: 284, distance: 126.7
click at [379, 284] on div "Lessee Sales Tax Treatment" at bounding box center [527, 286] width 301 height 27
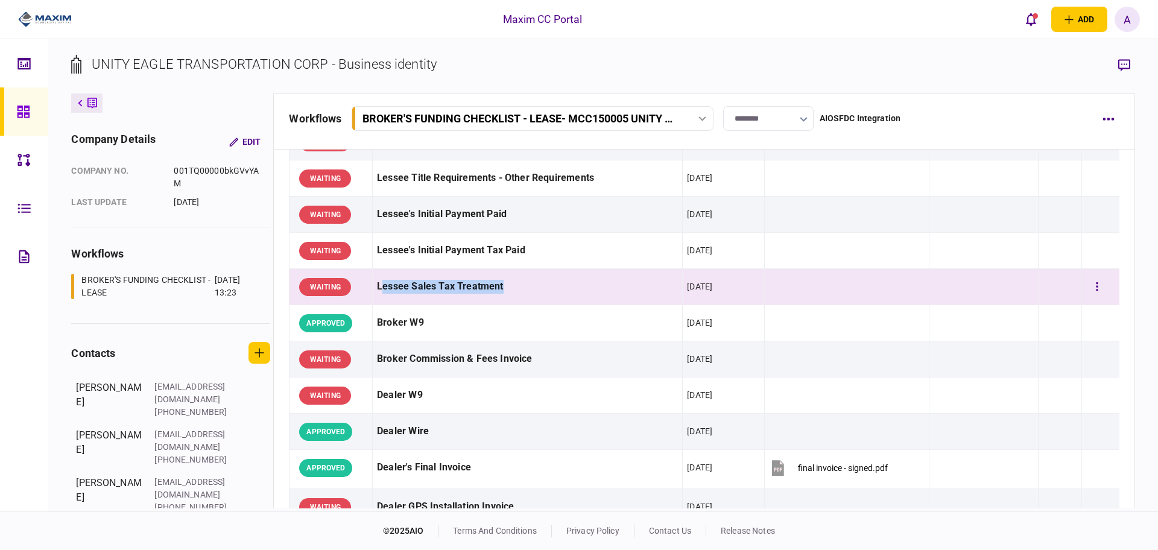
click at [379, 284] on div "Lessee Sales Tax Treatment" at bounding box center [527, 286] width 301 height 27
click at [385, 285] on div "Lessee Sales Tax Treatment" at bounding box center [527, 286] width 301 height 27
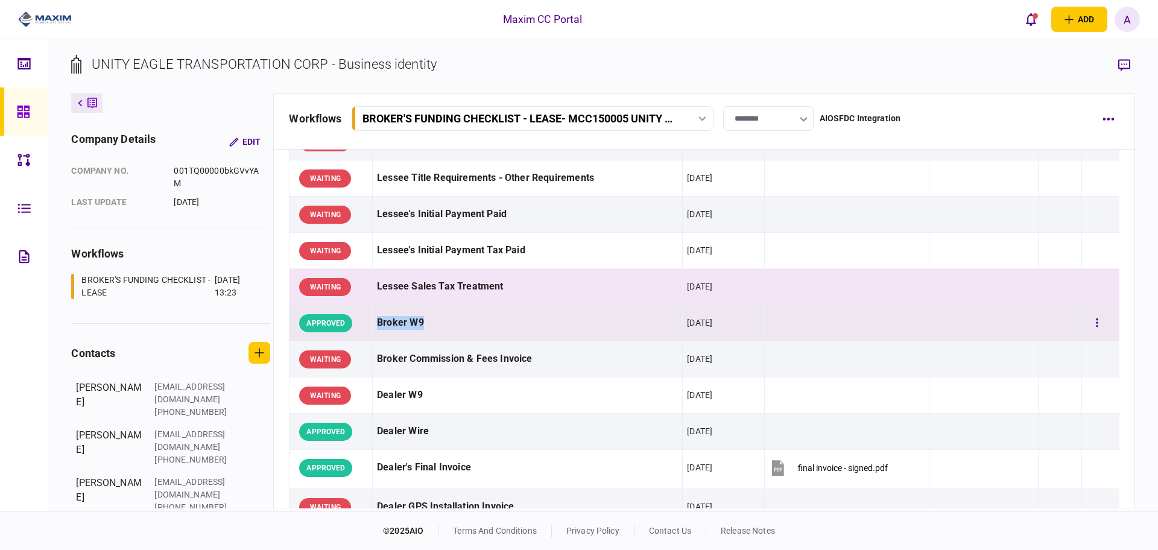
drag, startPoint x: 432, startPoint y: 326, endPoint x: 374, endPoint y: 318, distance: 57.7
click at [377, 318] on div "Broker W9" at bounding box center [527, 322] width 301 height 27
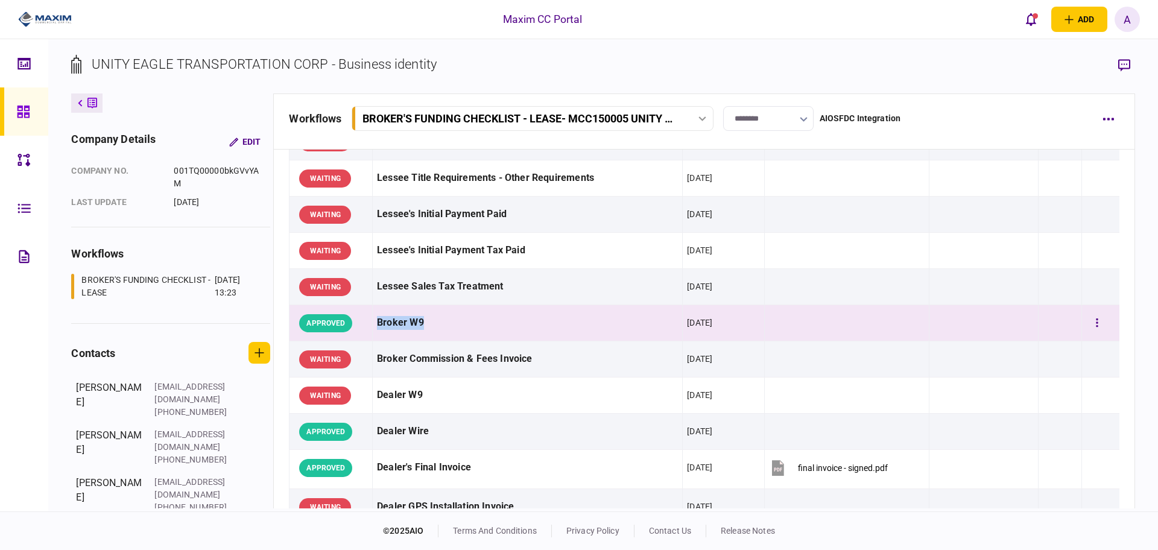
scroll to position [528, 0]
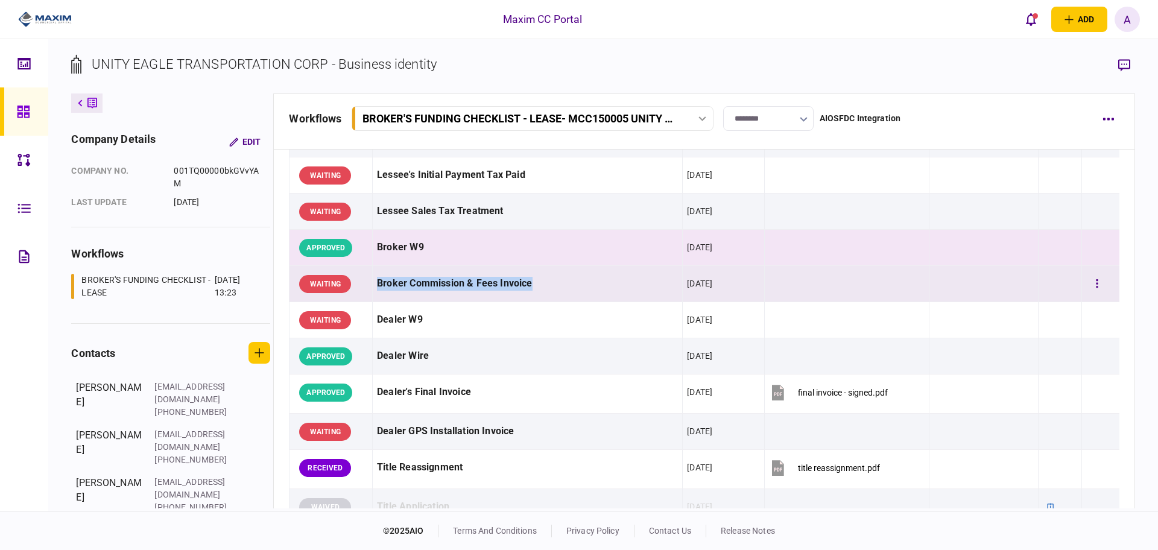
drag, startPoint x: 537, startPoint y: 284, endPoint x: 378, endPoint y: 283, distance: 158.6
click at [378, 283] on div "Broker Commission & Fees Invoice" at bounding box center [527, 283] width 301 height 27
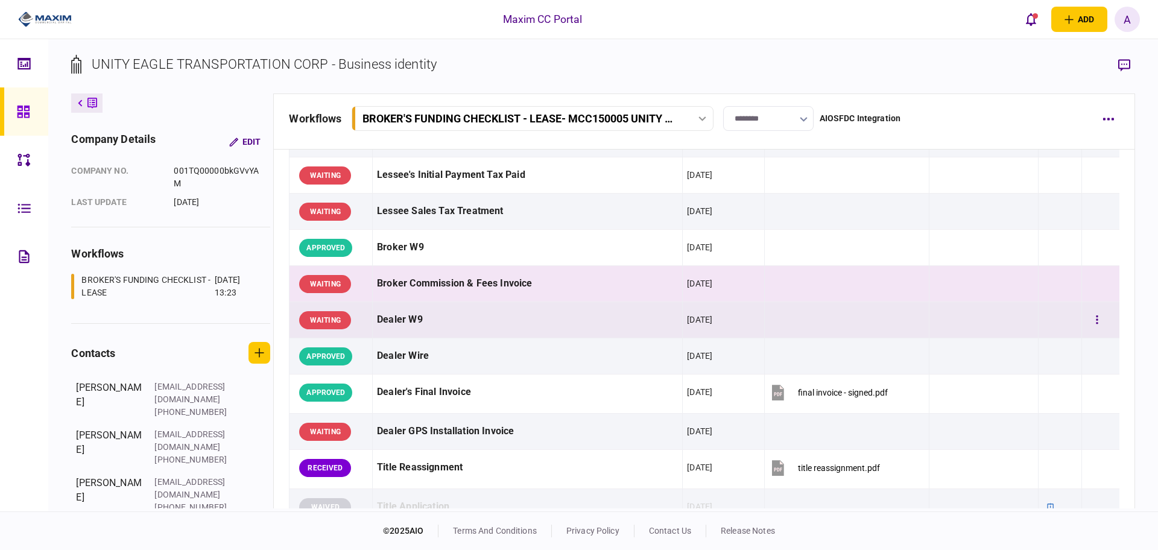
click at [403, 321] on div "Dealer W9" at bounding box center [527, 319] width 301 height 27
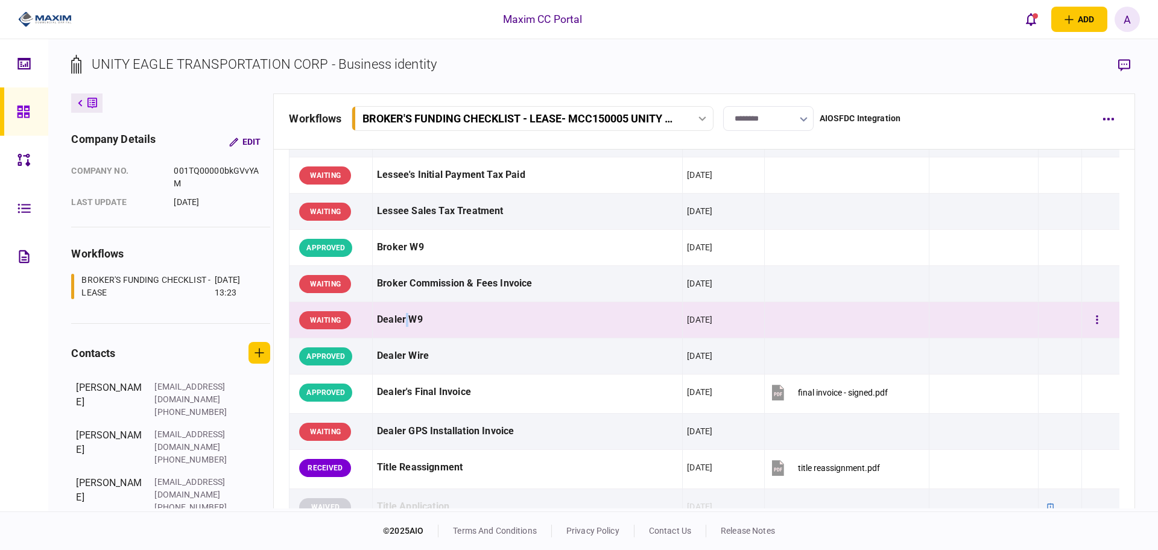
click at [403, 321] on div "Dealer W9" at bounding box center [527, 319] width 301 height 27
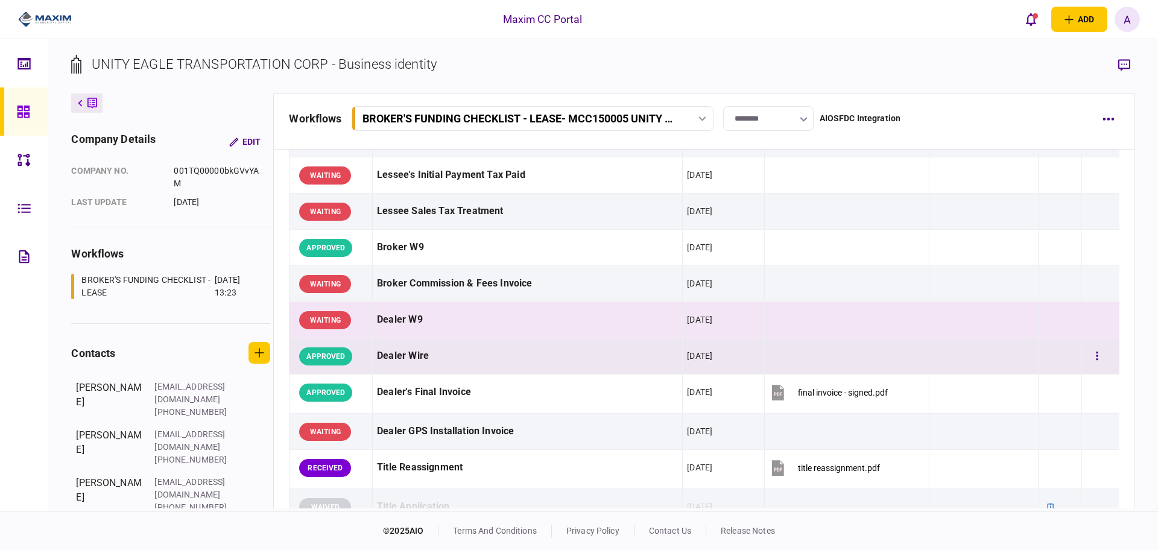
click at [408, 355] on div "Dealer Wire" at bounding box center [527, 356] width 301 height 27
click at [409, 355] on div "Dealer Wire" at bounding box center [527, 356] width 301 height 27
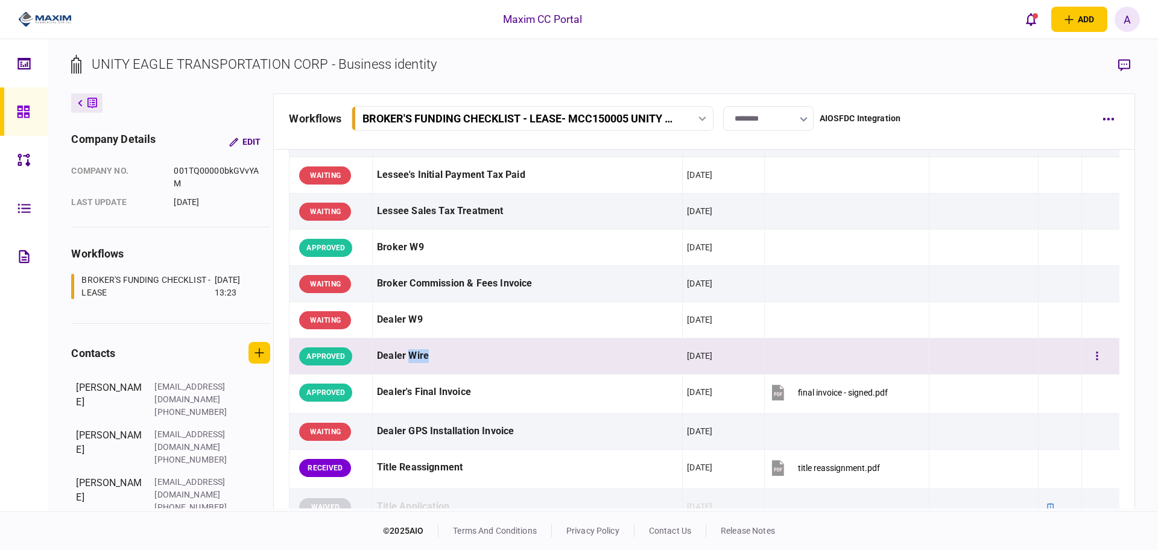
drag, startPoint x: 409, startPoint y: 355, endPoint x: 415, endPoint y: 357, distance: 6.5
click at [411, 355] on div "Dealer Wire" at bounding box center [527, 356] width 301 height 27
click at [420, 357] on div "Dealer Wire" at bounding box center [527, 356] width 301 height 27
click at [421, 357] on div "Dealer Wire" at bounding box center [527, 356] width 301 height 27
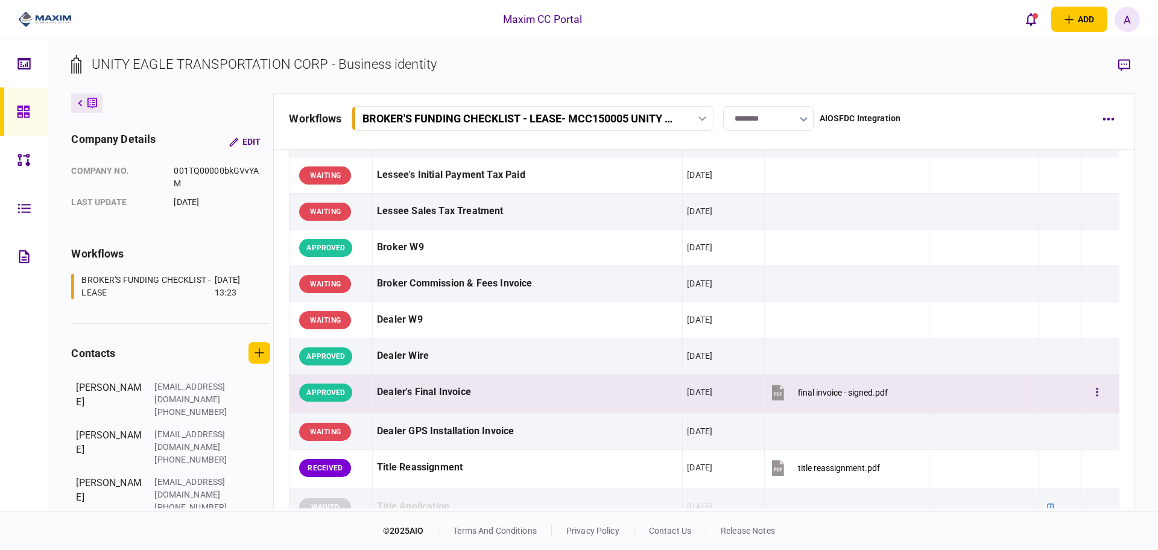
click at [419, 394] on div "Dealer's Final Invoice" at bounding box center [527, 392] width 301 height 27
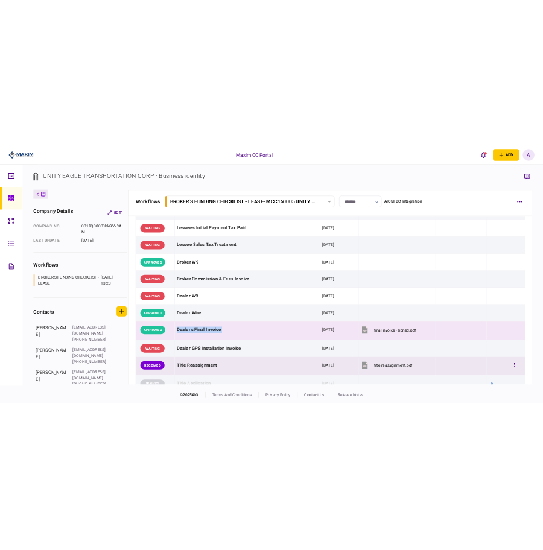
scroll to position [678, 0]
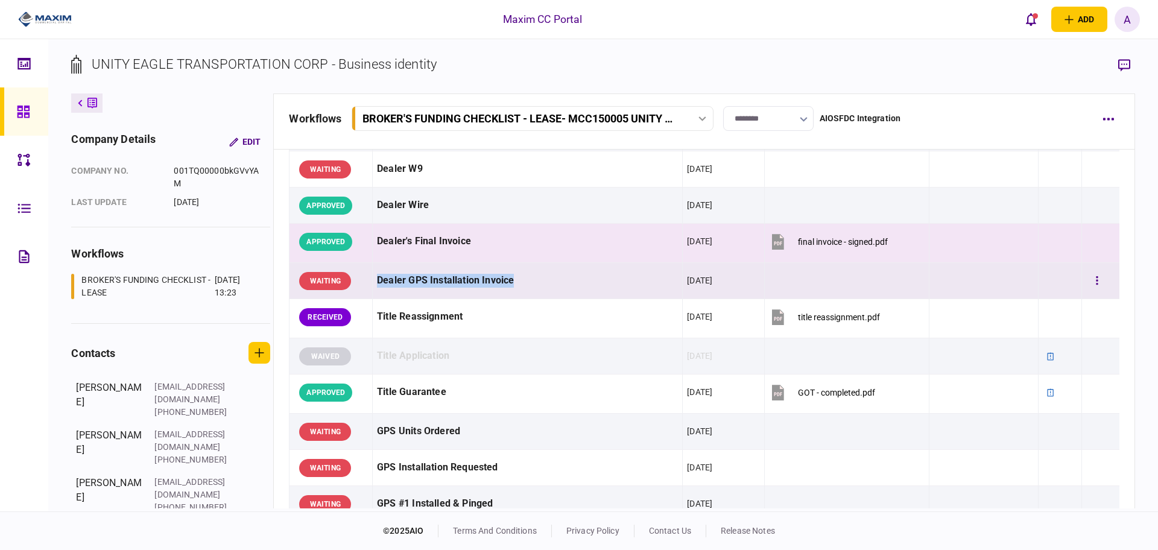
drag, startPoint x: 516, startPoint y: 279, endPoint x: 376, endPoint y: 276, distance: 139.9
click at [377, 276] on div "Dealer GPS Installation Invoice" at bounding box center [527, 280] width 301 height 27
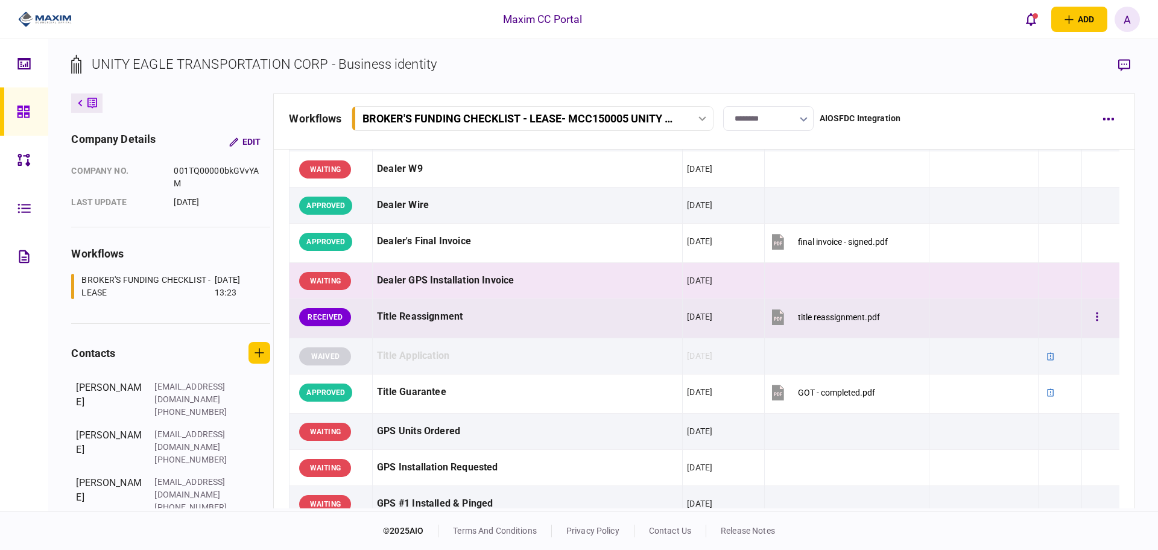
click at [441, 312] on div "Title Reassignment" at bounding box center [527, 316] width 301 height 27
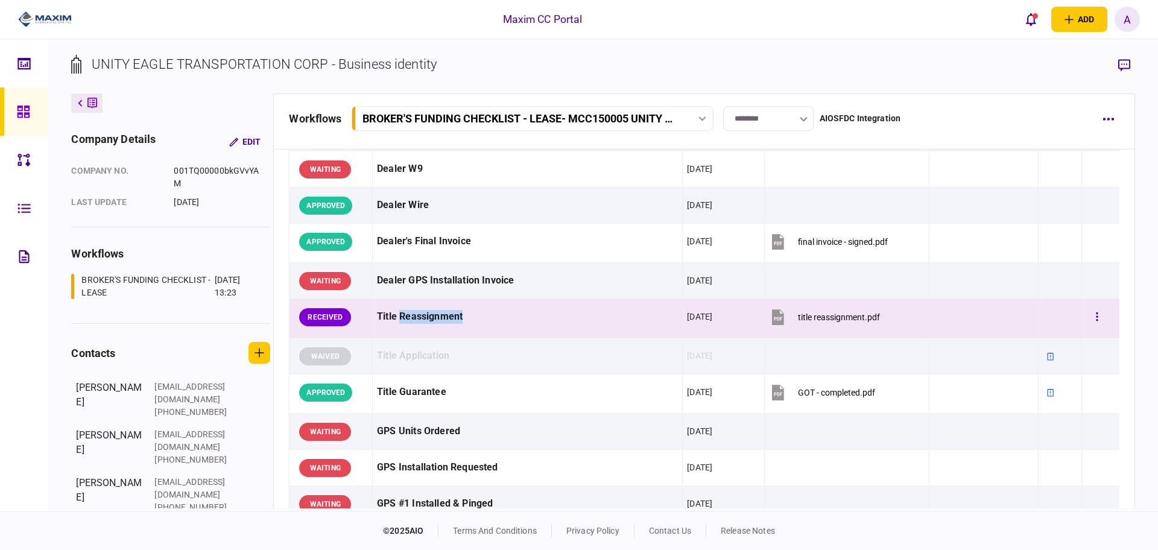
click at [441, 312] on div "Title Reassignment" at bounding box center [527, 316] width 301 height 27
click at [443, 312] on div "Title Reassignment" at bounding box center [527, 316] width 301 height 27
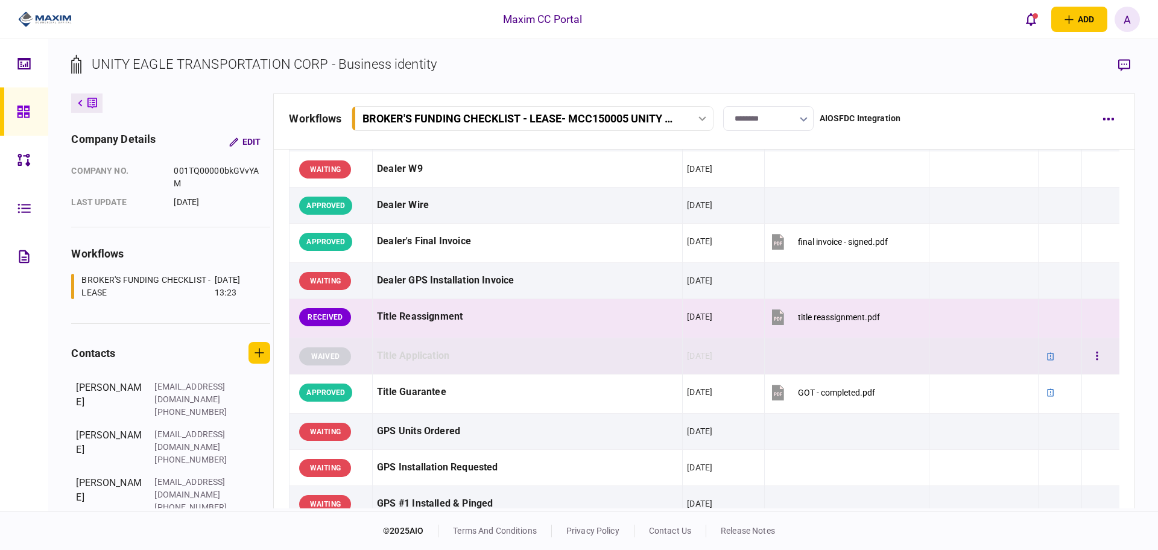
click at [424, 353] on div "Title Application" at bounding box center [527, 356] width 301 height 27
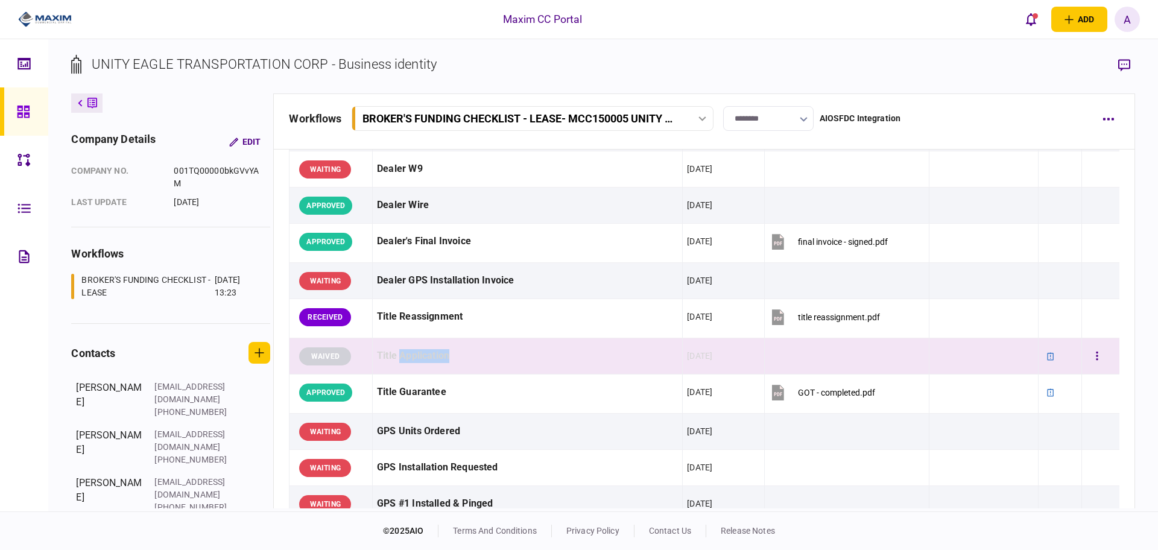
click at [424, 353] on div "Title Application" at bounding box center [527, 356] width 301 height 27
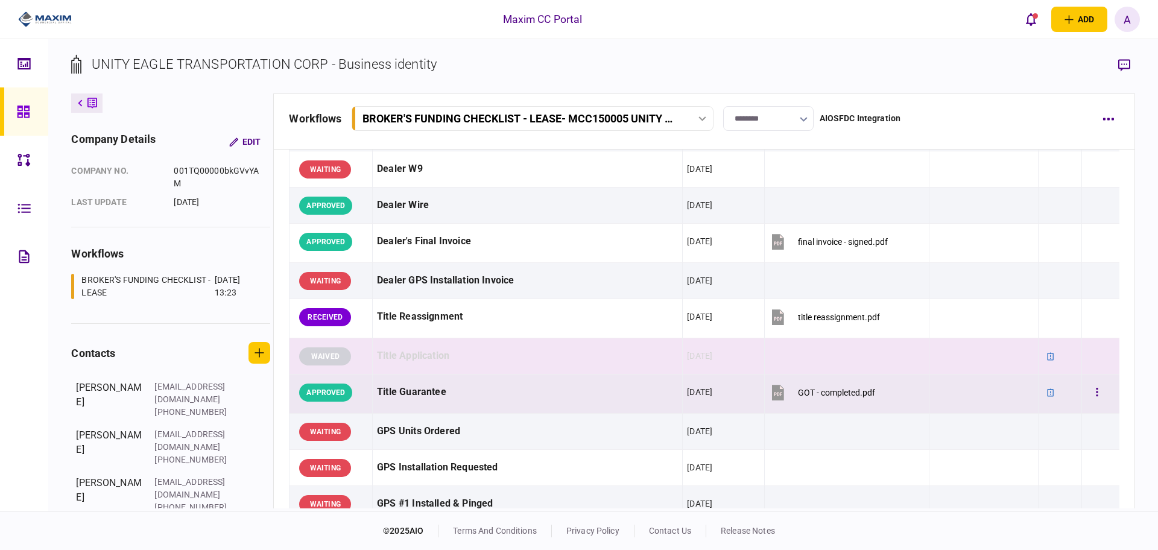
click at [431, 385] on div "Title Guarantee" at bounding box center [527, 392] width 301 height 27
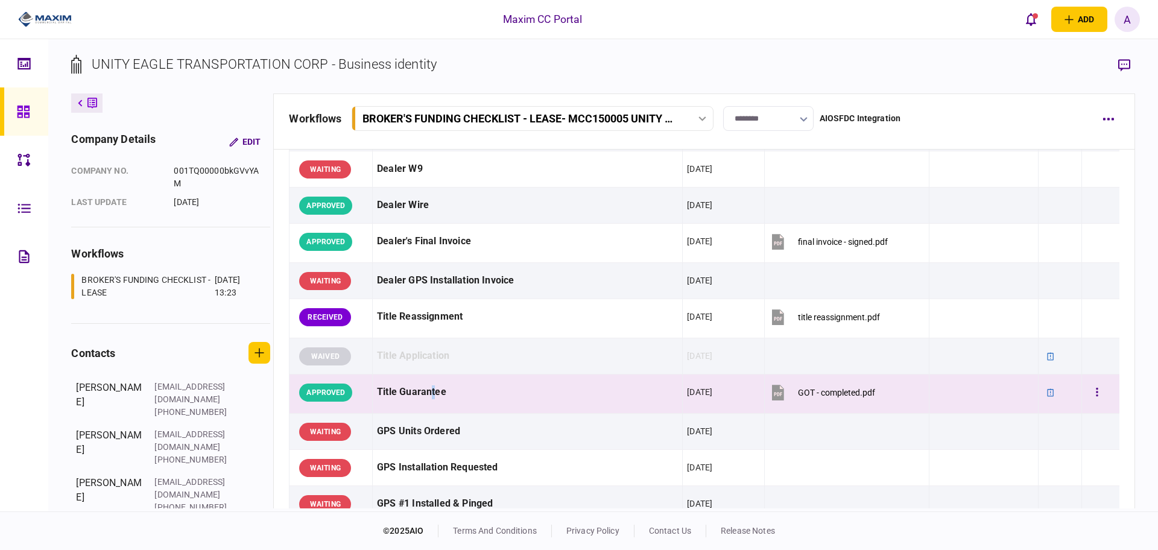
click at [432, 385] on div "Title Guarantee" at bounding box center [527, 392] width 301 height 27
drag, startPoint x: 460, startPoint y: 392, endPoint x: 377, endPoint y: 391, distance: 83.2
click at [377, 391] on div "Title Guarantee" at bounding box center [527, 392] width 301 height 27
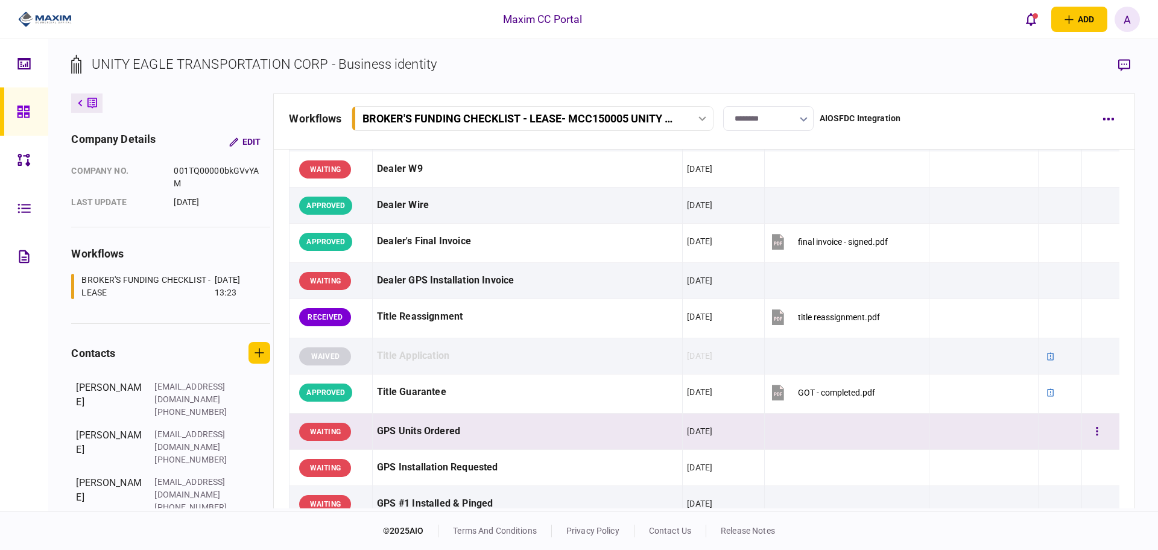
click at [452, 430] on div "GPS Units Ordered" at bounding box center [527, 431] width 301 height 27
click at [449, 428] on div "GPS Units Ordered" at bounding box center [527, 431] width 301 height 27
click at [452, 434] on div "GPS Units Ordered" at bounding box center [527, 431] width 301 height 27
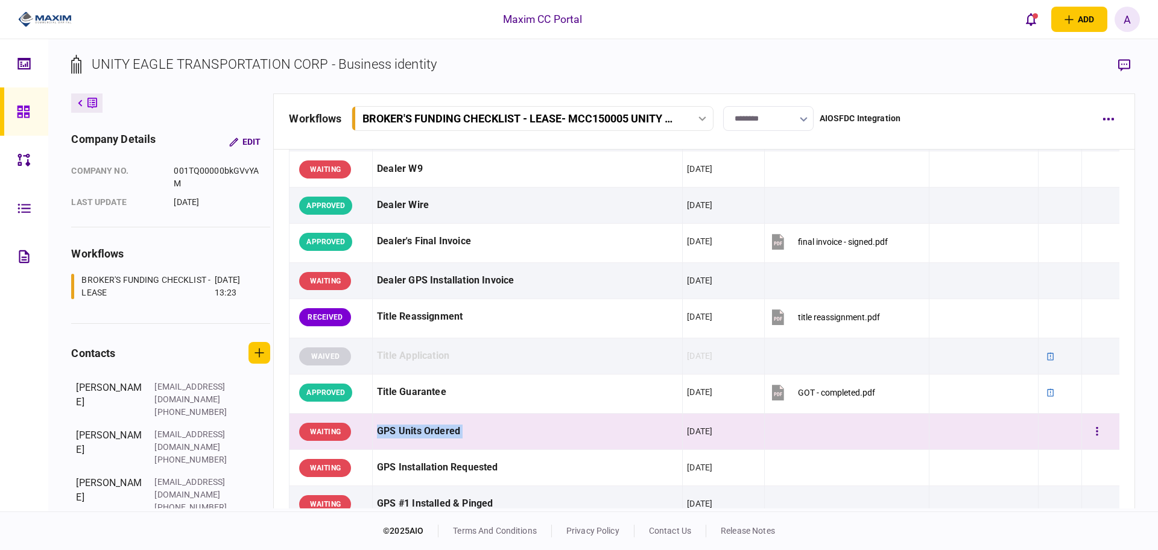
click at [452, 434] on div "GPS Units Ordered" at bounding box center [527, 431] width 301 height 27
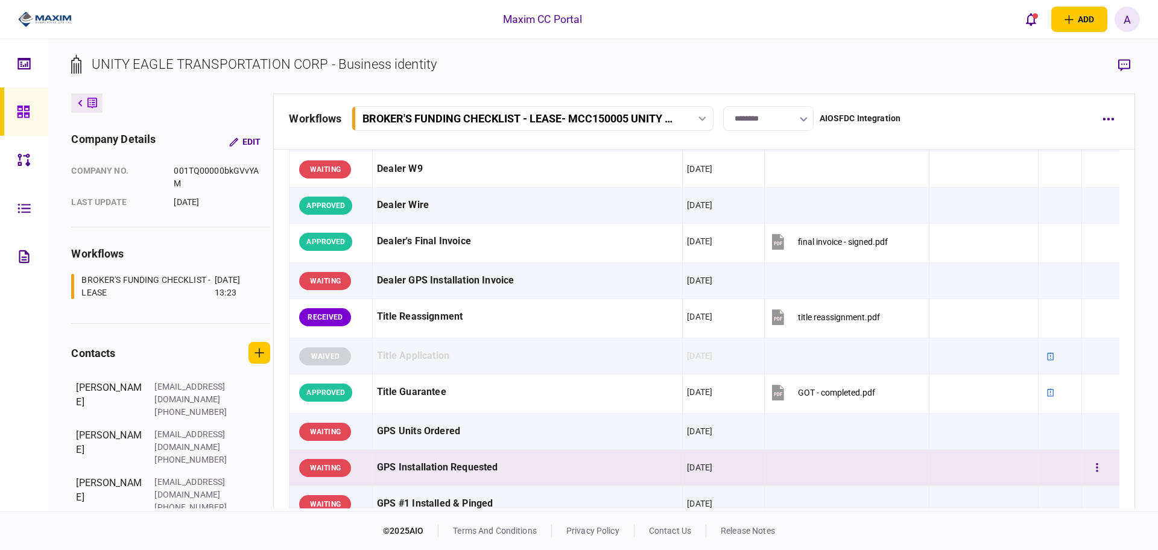
click at [438, 463] on div "GPS Installation Requested" at bounding box center [527, 467] width 301 height 27
click at [439, 463] on div "GPS Installation Requested" at bounding box center [527, 467] width 301 height 27
click at [440, 464] on div "GPS Installation Requested" at bounding box center [527, 467] width 301 height 27
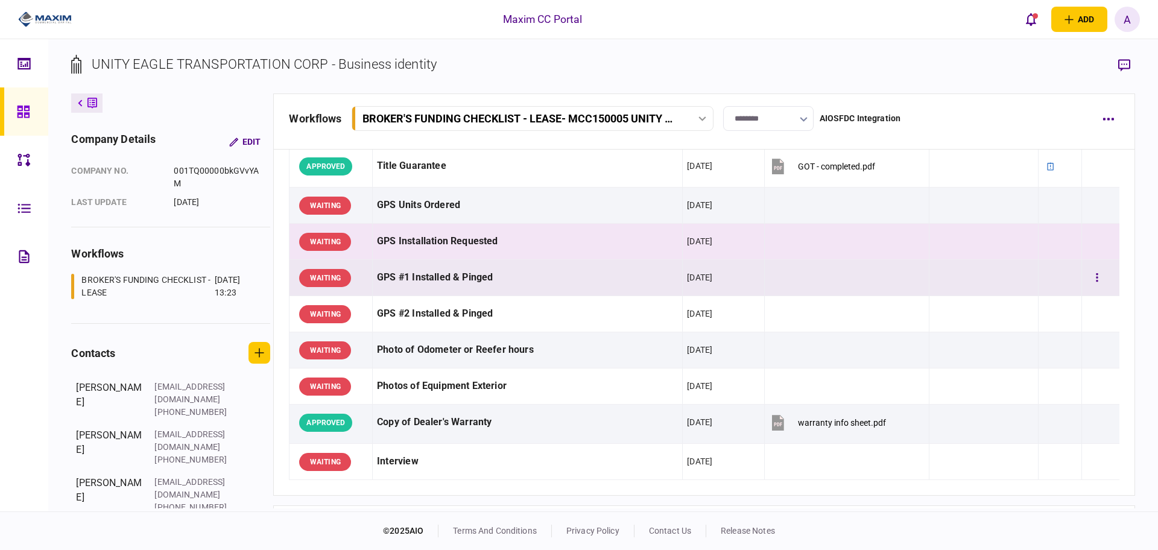
click at [425, 276] on div "GPS #1 Installed & Pinged" at bounding box center [527, 277] width 301 height 27
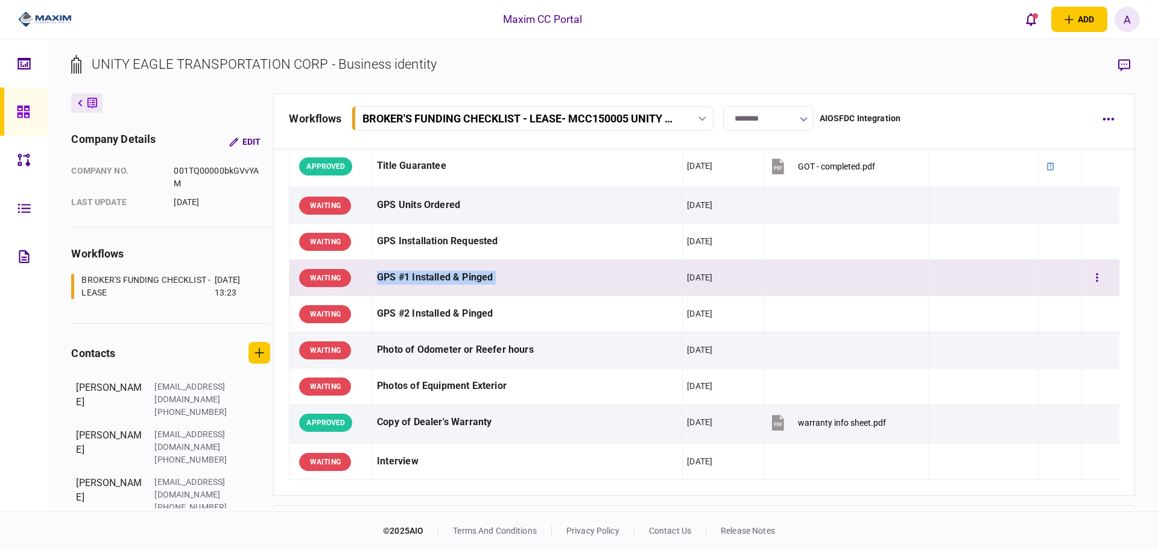
click at [425, 276] on div "GPS #1 Installed & Pinged" at bounding box center [527, 277] width 301 height 27
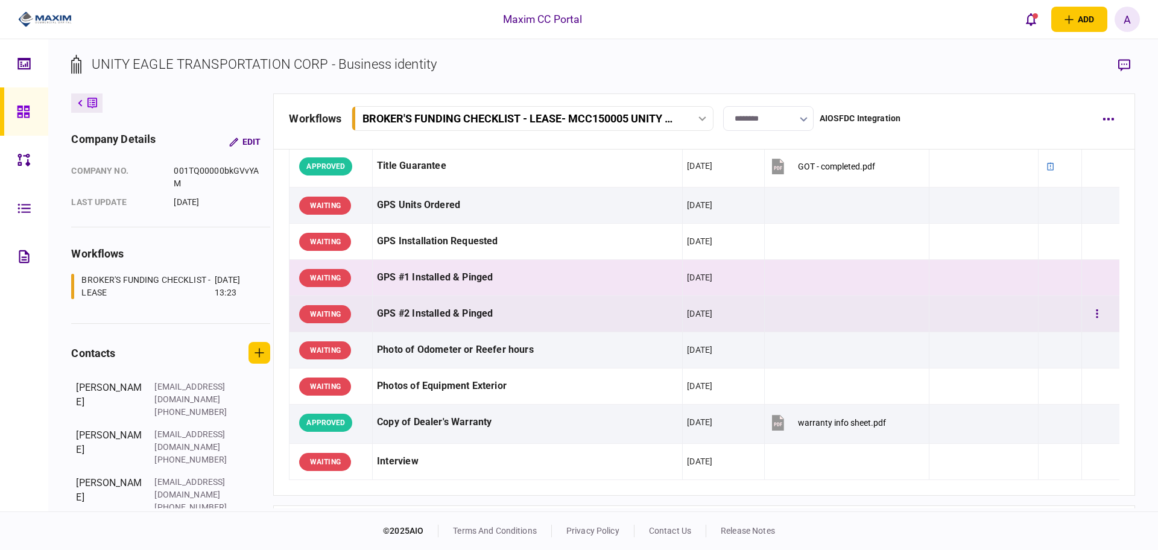
click at [414, 312] on div "GPS #2 Installed & Pinged" at bounding box center [527, 313] width 301 height 27
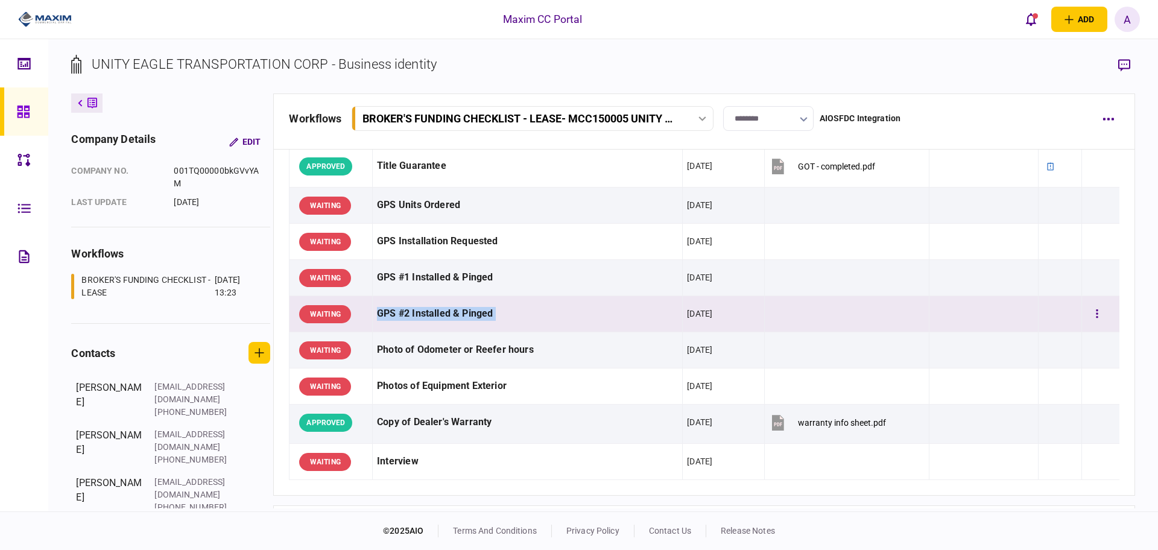
click at [414, 312] on div "GPS #2 Installed & Pinged" at bounding box center [527, 313] width 301 height 27
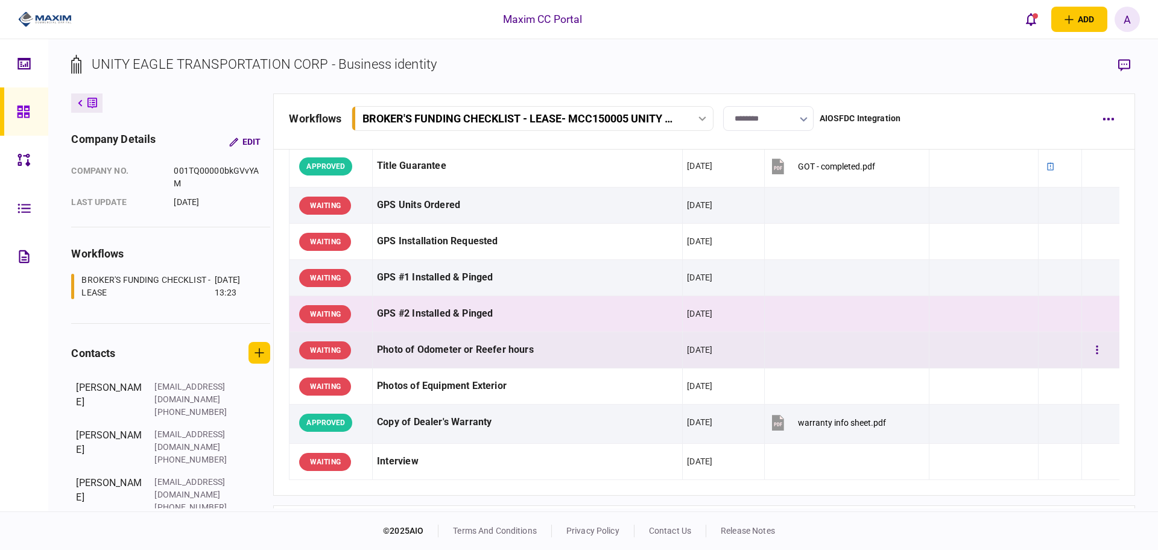
click at [425, 345] on div "Photo of Odometer or Reefer hours" at bounding box center [527, 349] width 301 height 27
click at [423, 346] on div "Photo of Odometer or Reefer hours" at bounding box center [527, 349] width 301 height 27
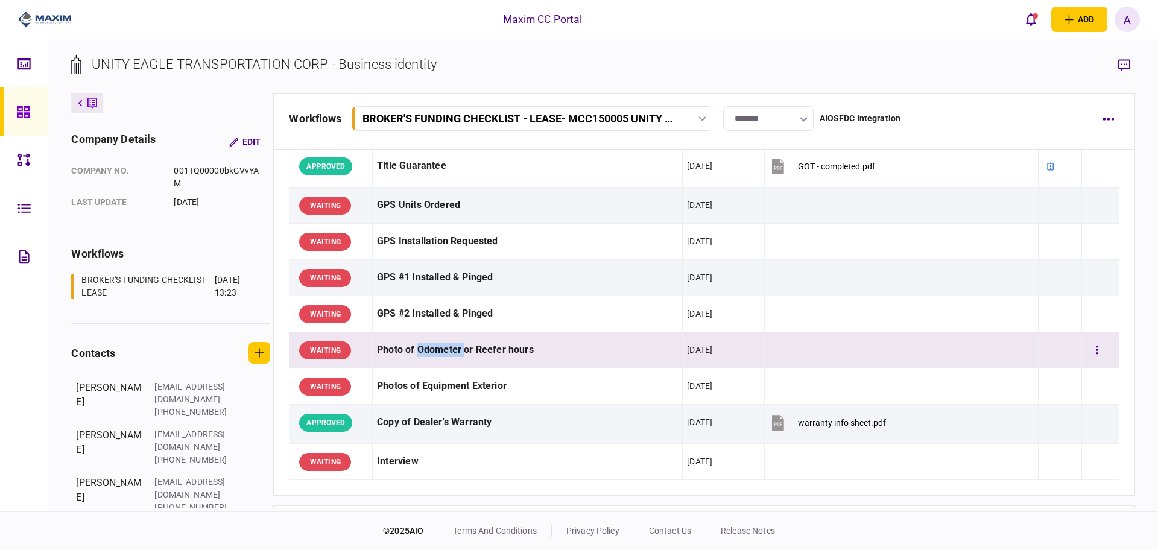
click at [423, 346] on div "Photo of Odometer or Reefer hours" at bounding box center [527, 349] width 301 height 27
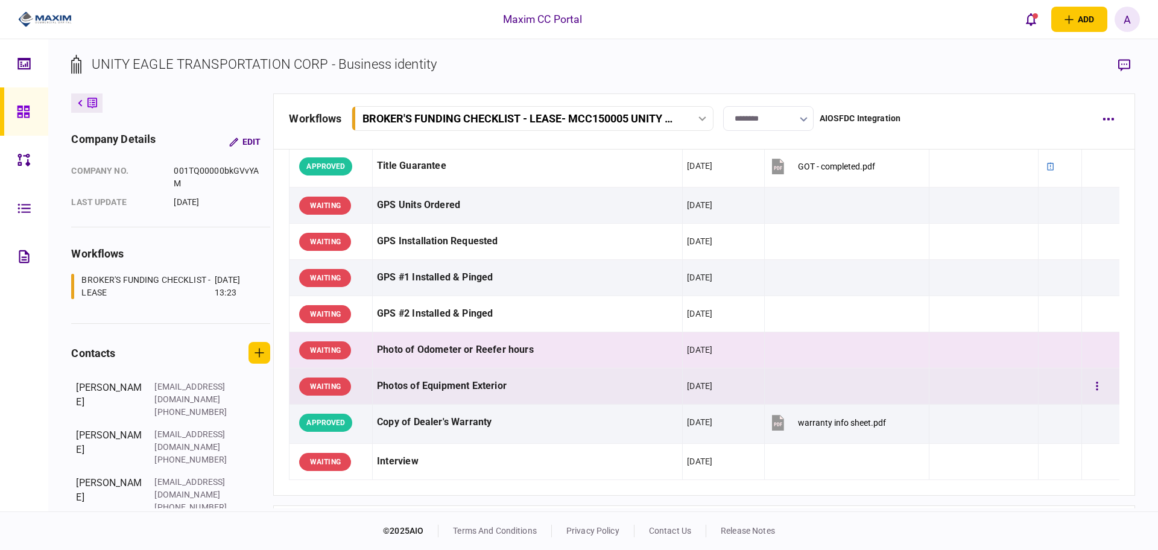
click at [481, 388] on div "Photos of Equipment Exterior" at bounding box center [527, 386] width 301 height 27
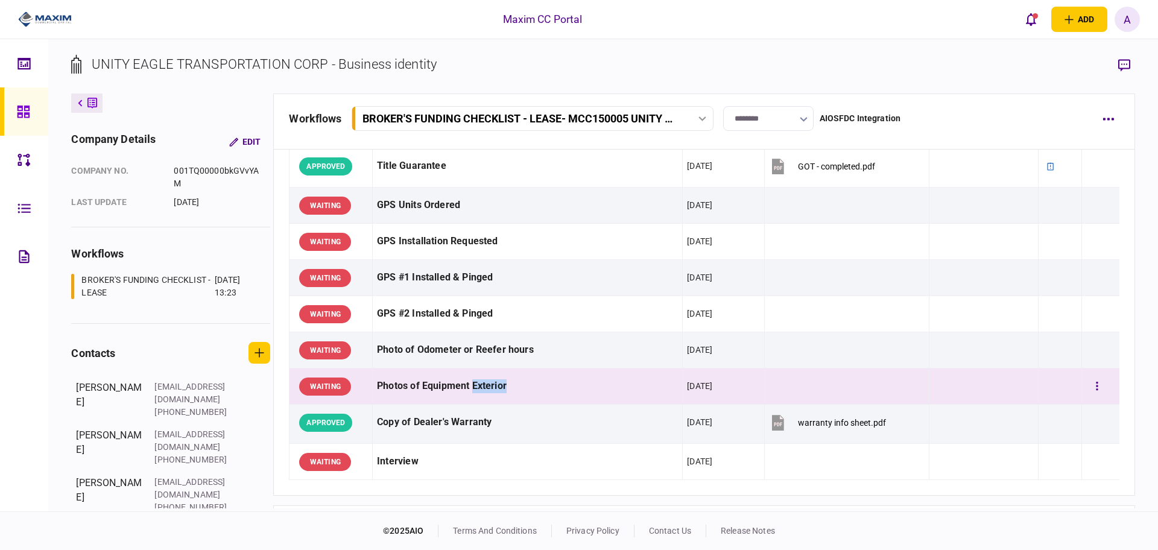
click at [481, 388] on div "Photos of Equipment Exterior" at bounding box center [527, 386] width 301 height 27
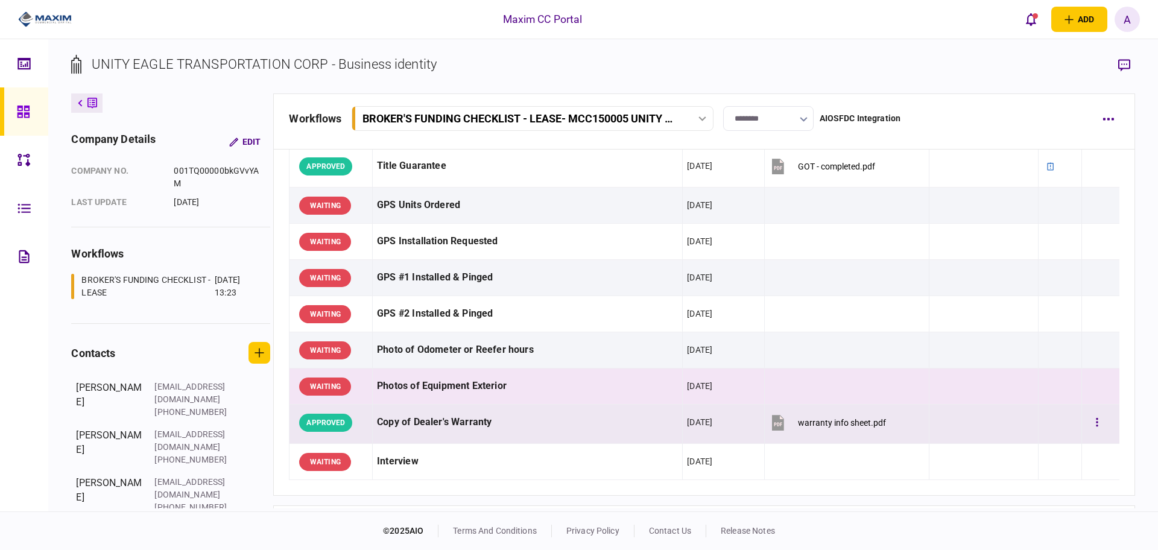
click at [426, 412] on div "Copy of Dealer's Warranty" at bounding box center [527, 422] width 301 height 27
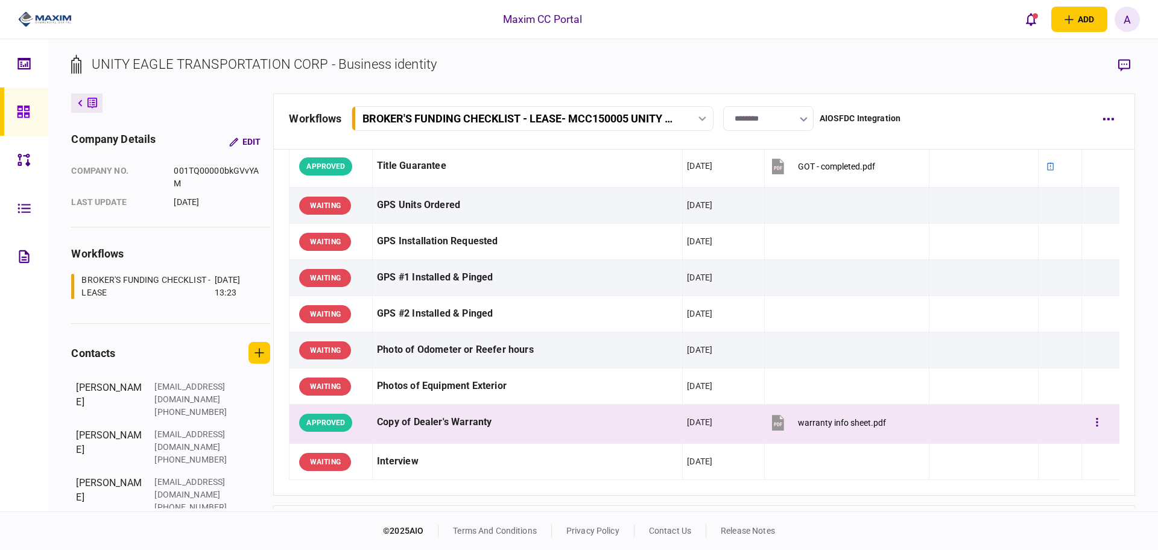
click at [424, 424] on div "Copy of Dealer's Warranty" at bounding box center [527, 422] width 301 height 27
click at [425, 424] on div "Copy of Dealer's Warranty" at bounding box center [527, 422] width 301 height 27
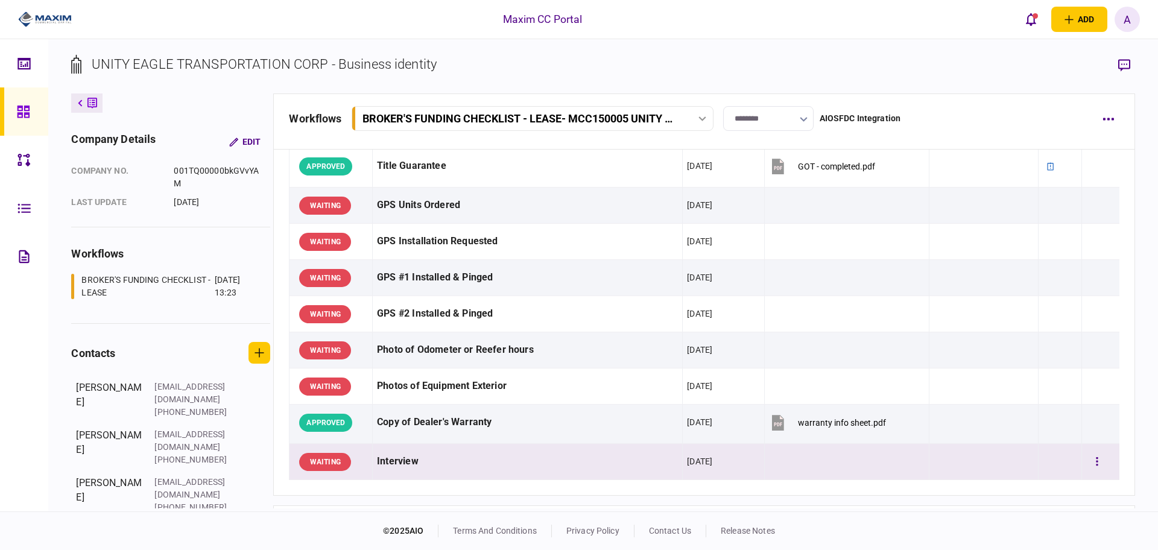
click at [406, 462] on div "Interview" at bounding box center [527, 461] width 301 height 27
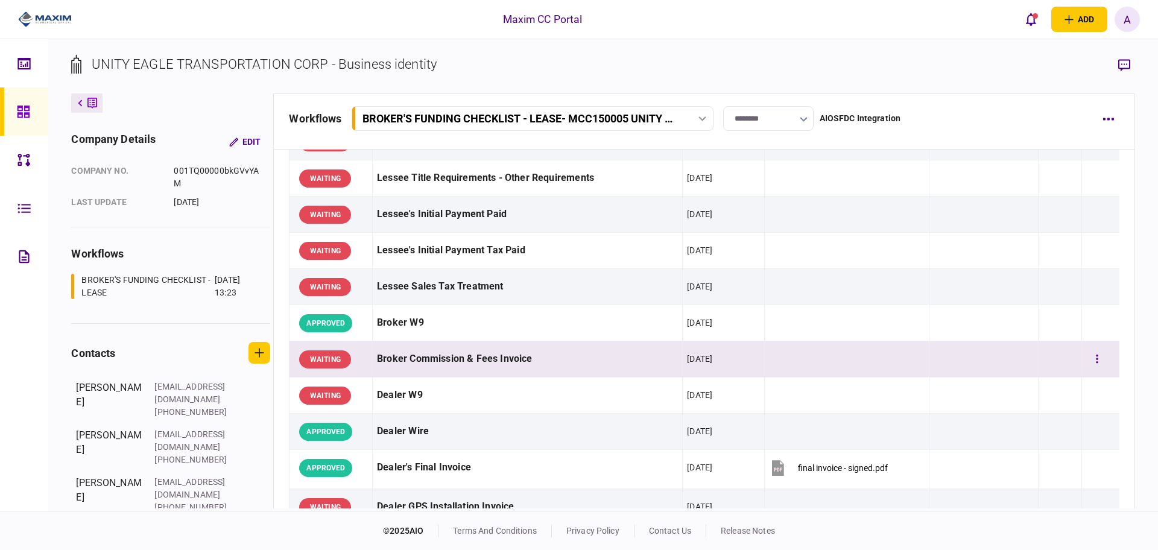
scroll to position [377, 0]
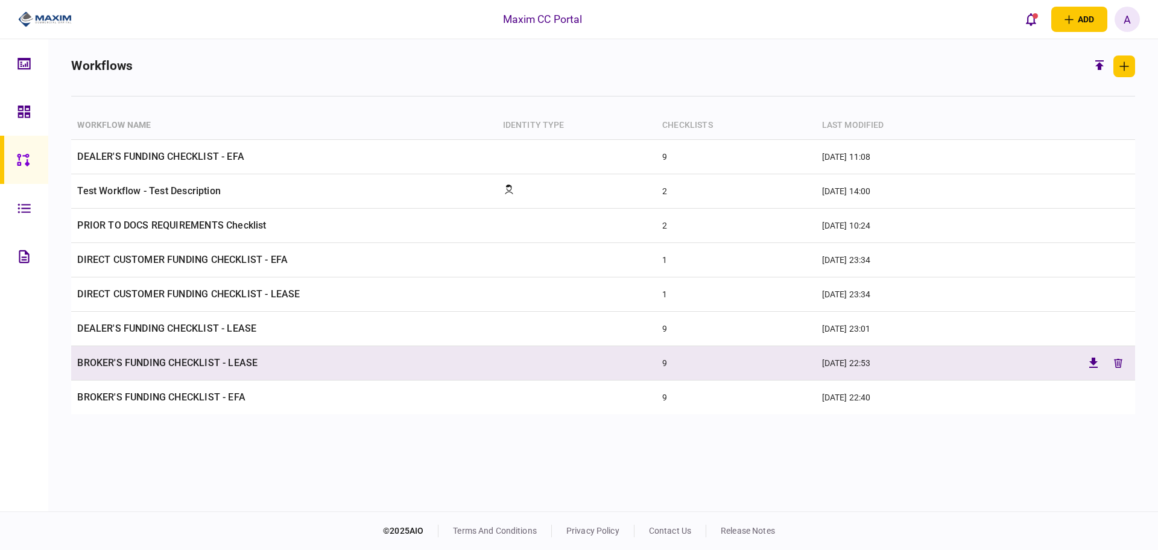
click at [138, 363] on td "BROKER'S FUNDING CHECKLIST - LEASE" at bounding box center [283, 363] width 425 height 34
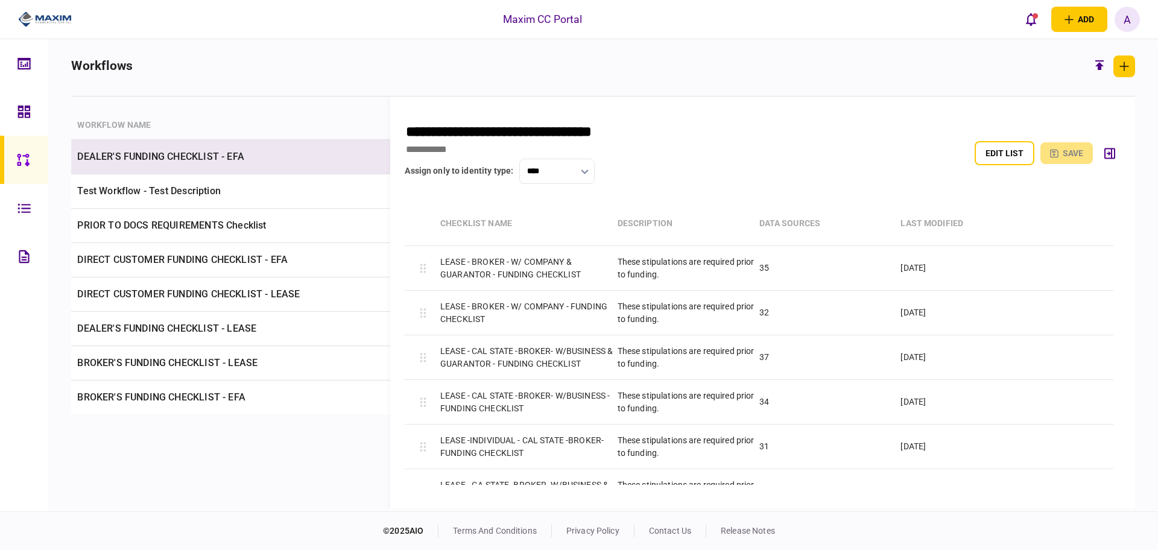
drag, startPoint x: 736, startPoint y: 138, endPoint x: 375, endPoint y: 141, distance: 361.2
click at [376, 140] on div "**********" at bounding box center [602, 302] width 1063 height 412
